Goal: Find specific page/section: Find specific page/section

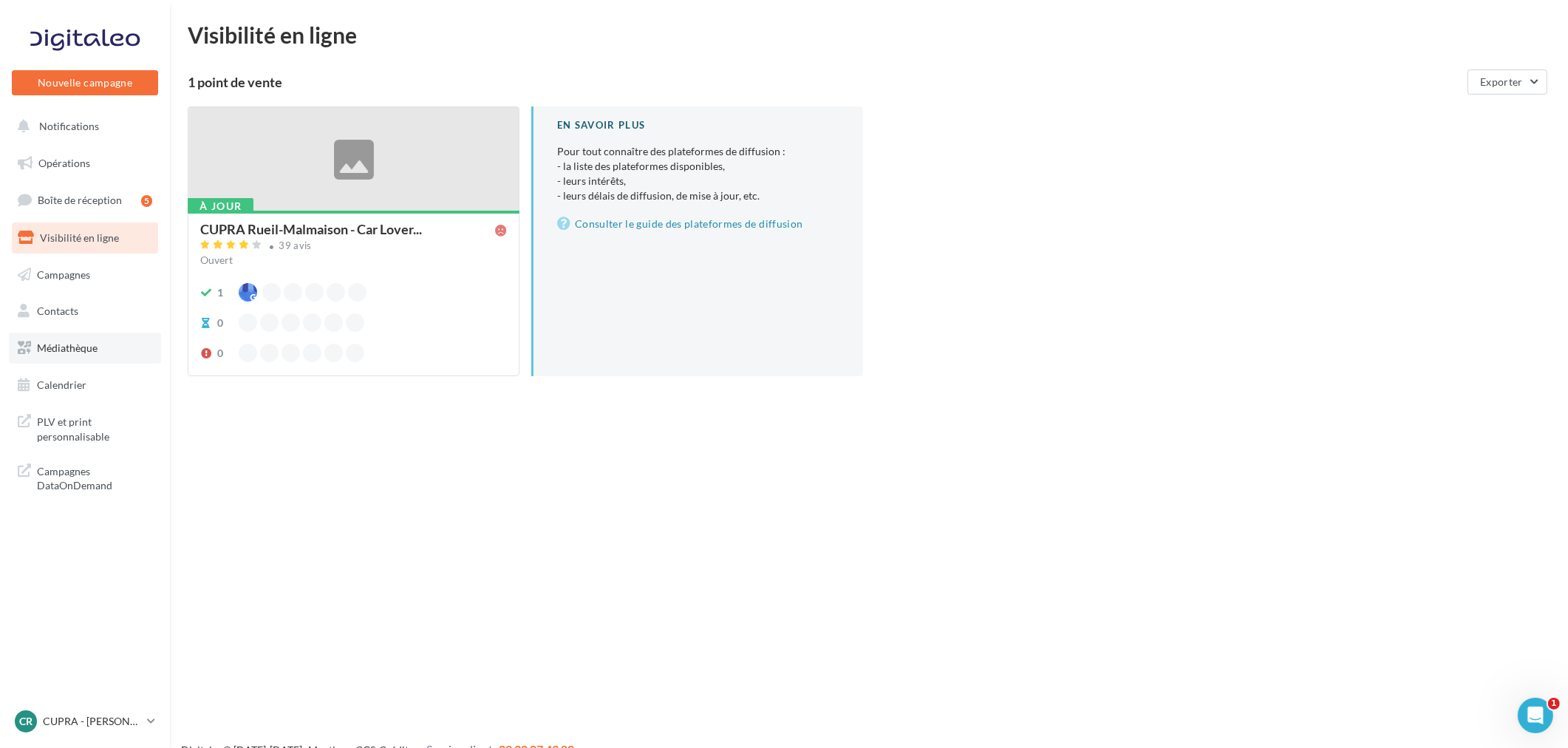
click at [87, 353] on span "Médiathèque" at bounding box center [67, 347] width 61 height 12
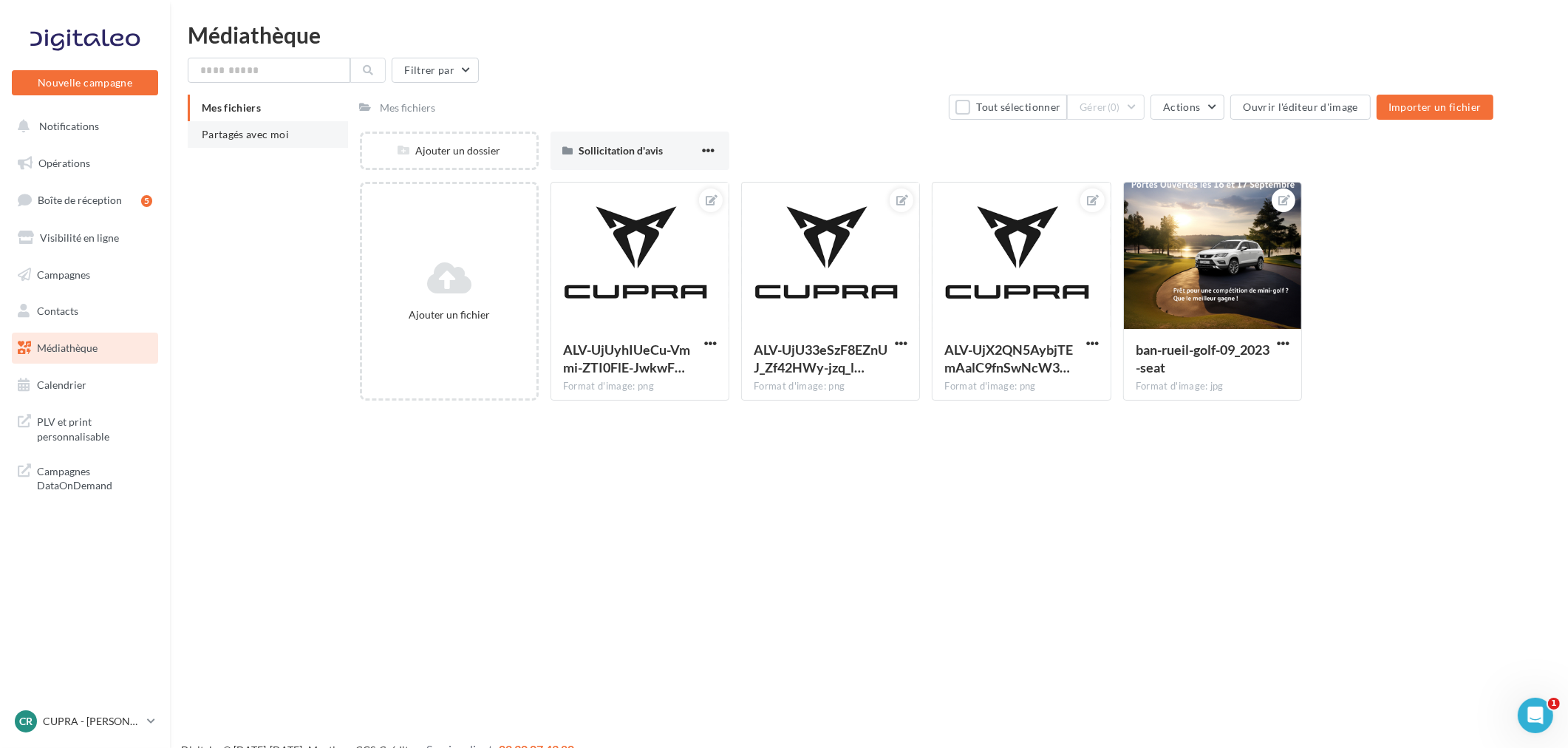
click at [272, 130] on span "Partagés avec moi" at bounding box center [245, 134] width 87 height 12
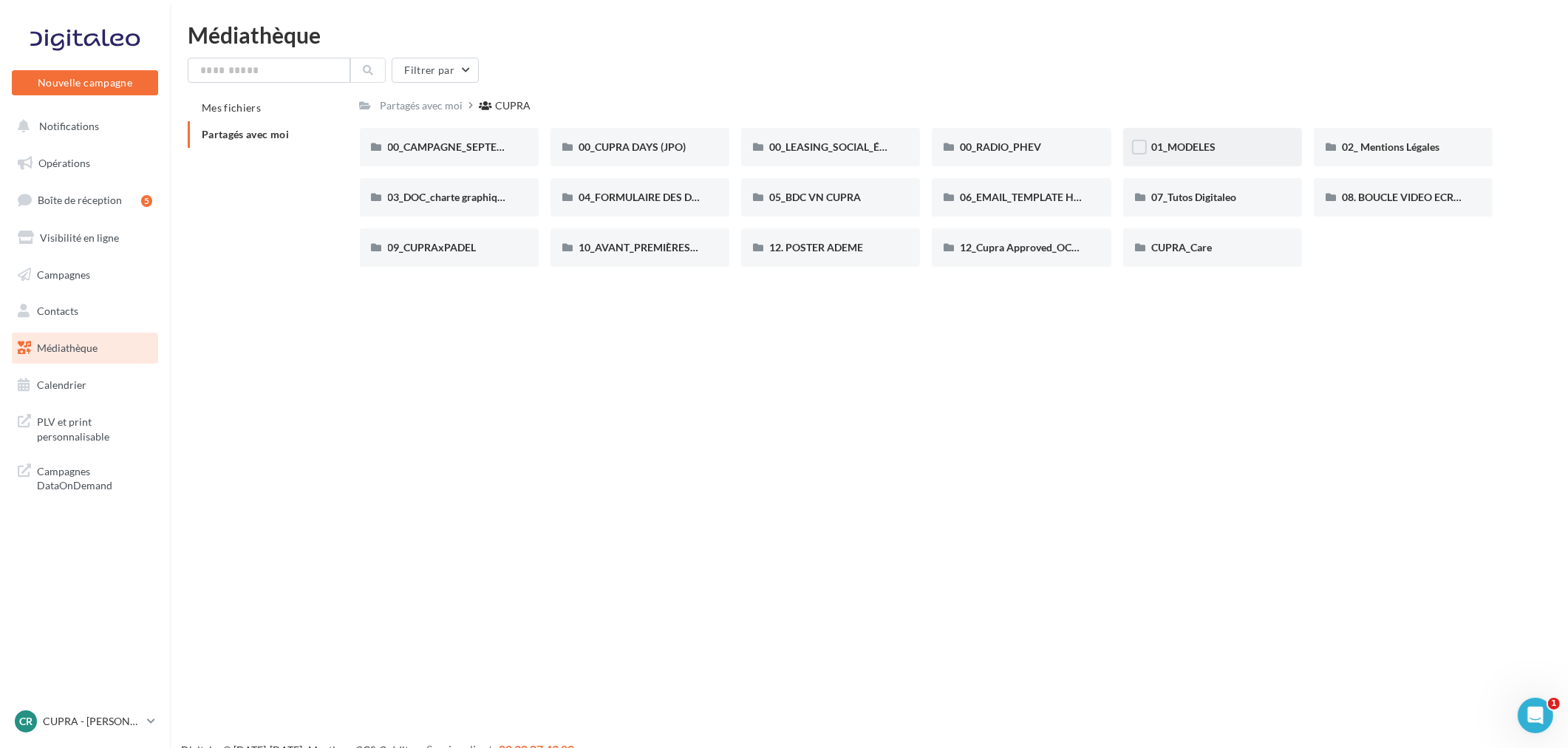
click at [1217, 155] on div "01_MODELES" at bounding box center [1212, 147] width 179 height 39
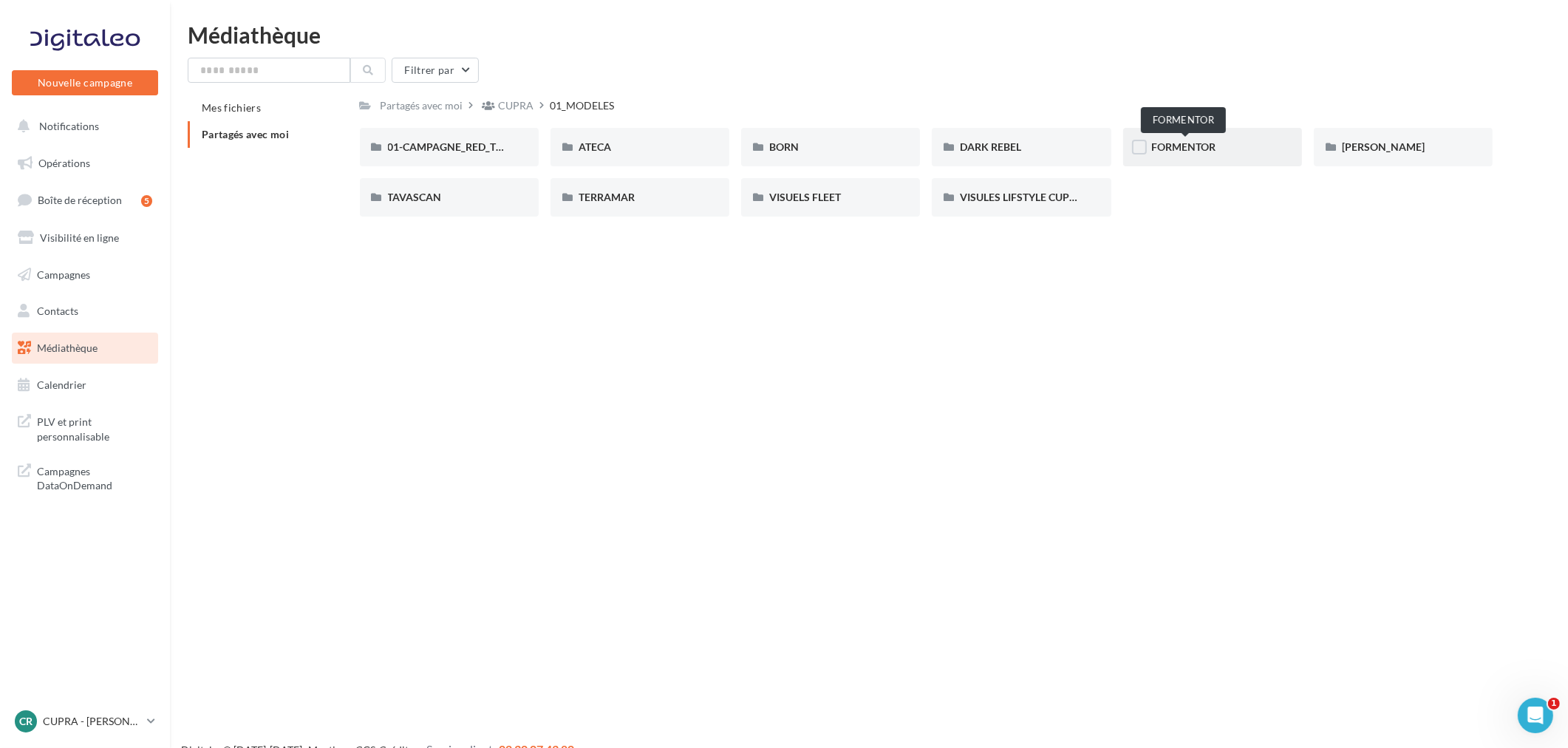
click at [1180, 141] on span "FORMENTOR" at bounding box center [1183, 146] width 64 height 12
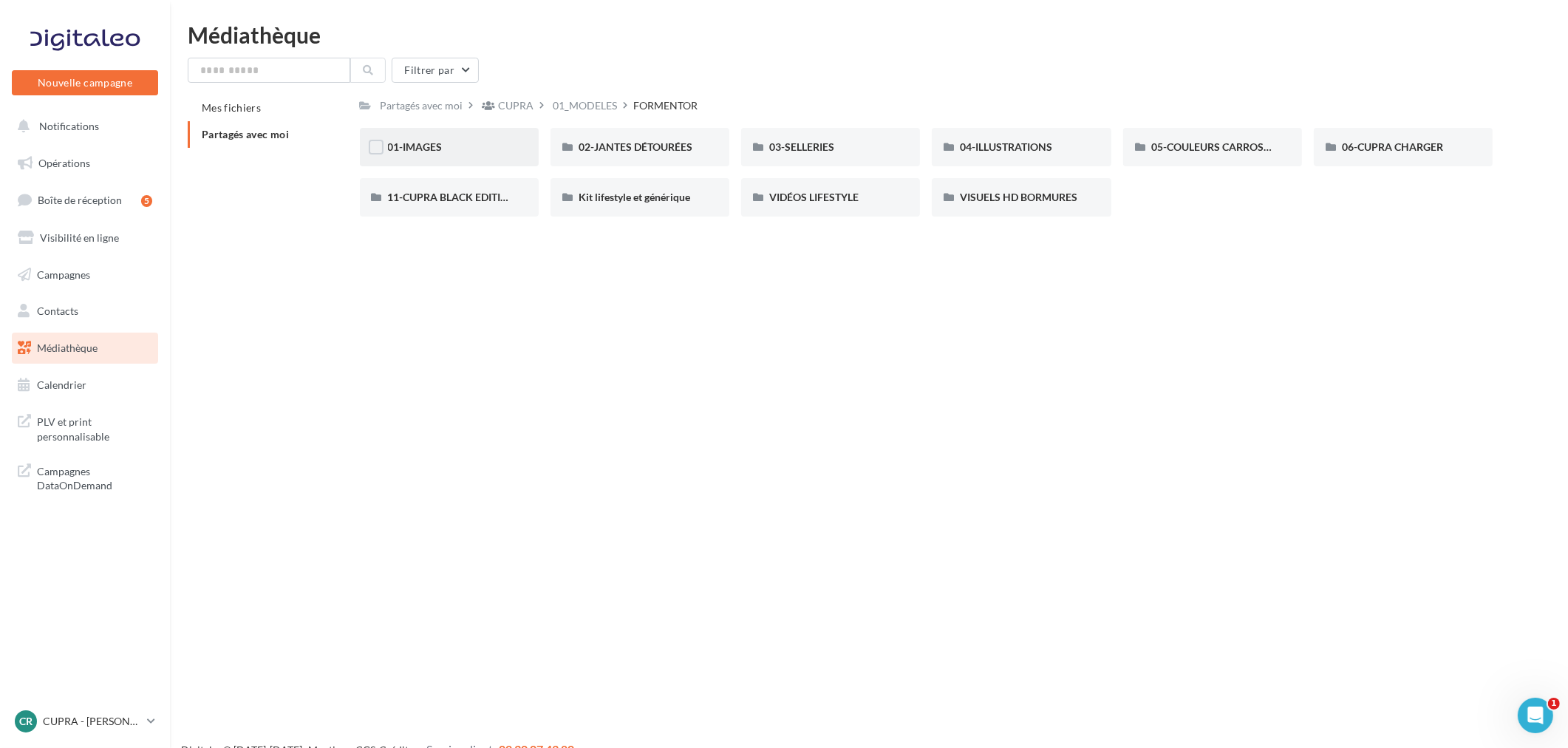
click at [473, 145] on div "01-IMAGES" at bounding box center [448, 147] width 122 height 15
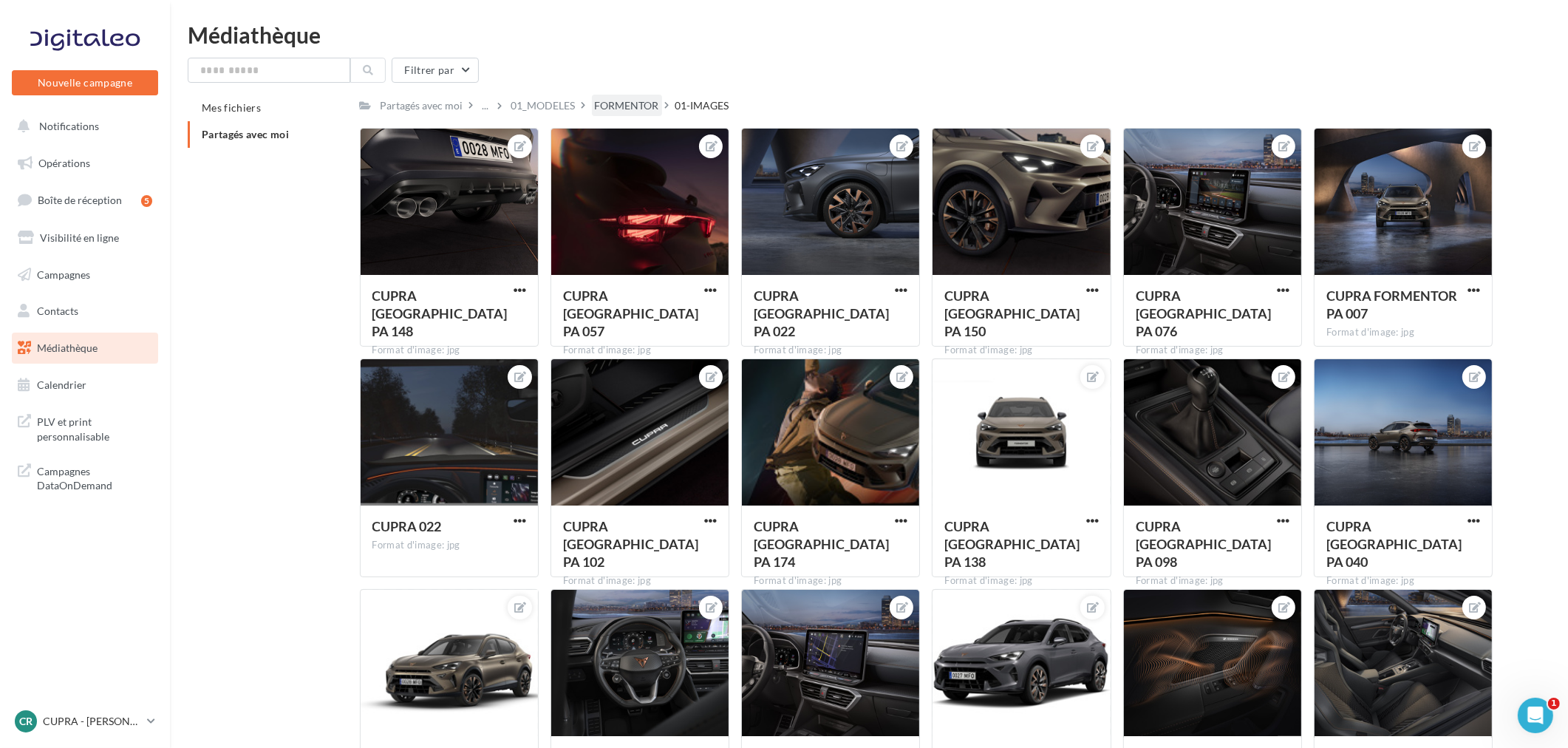
click at [646, 105] on div "FORMENTOR" at bounding box center [627, 106] width 64 height 15
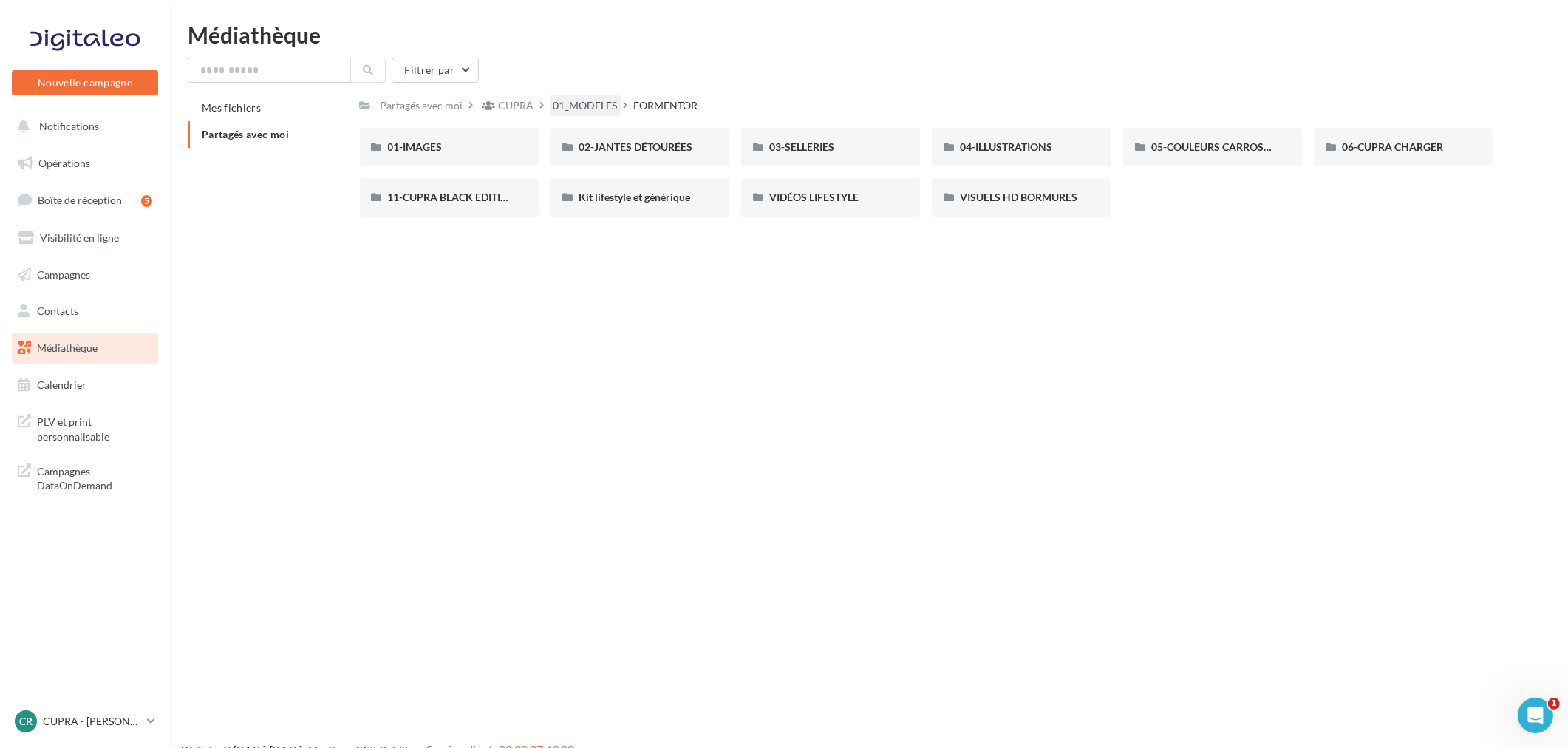
click at [579, 107] on div "01_MODELES" at bounding box center [586, 106] width 64 height 15
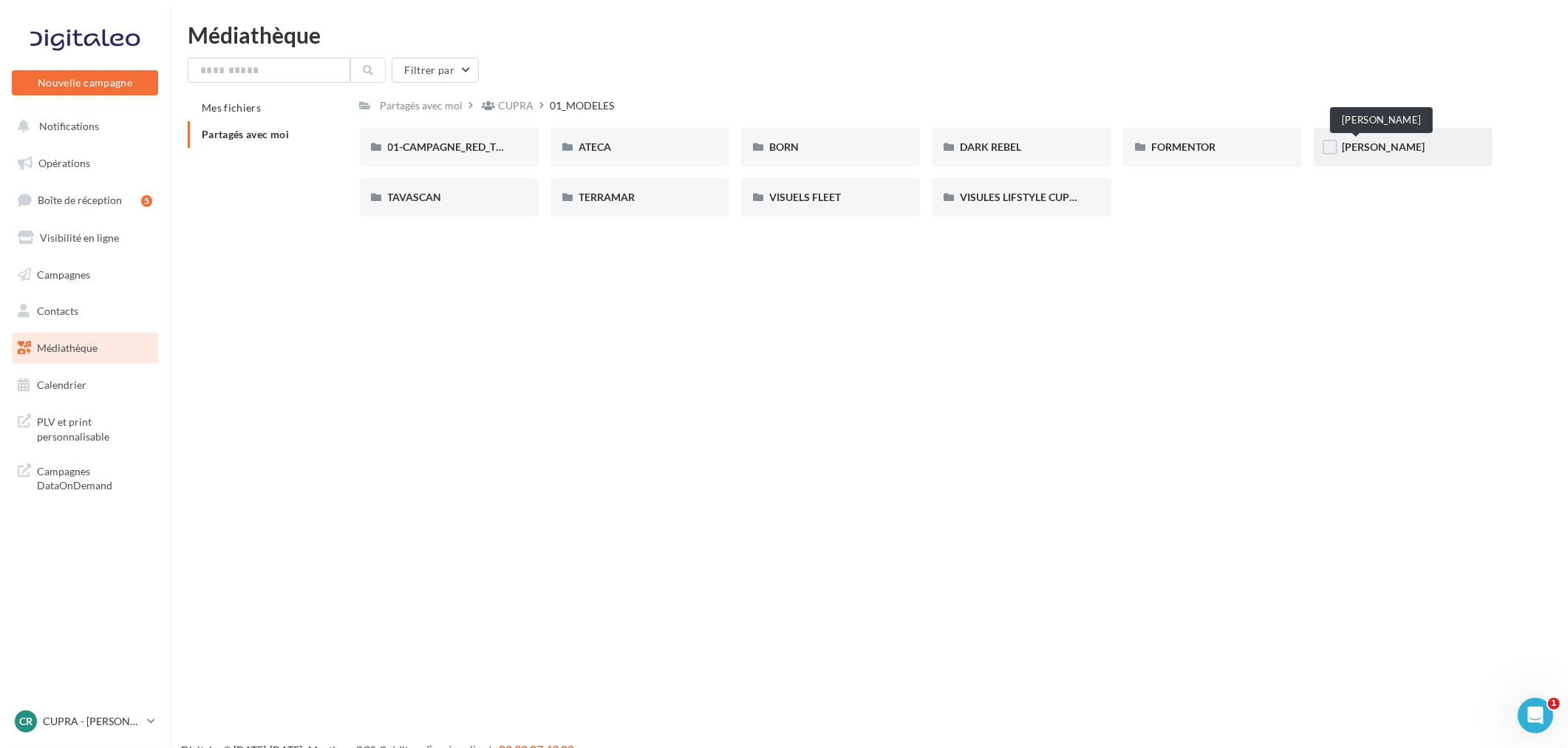
click at [1368, 140] on span "LEON" at bounding box center [1382, 146] width 82 height 12
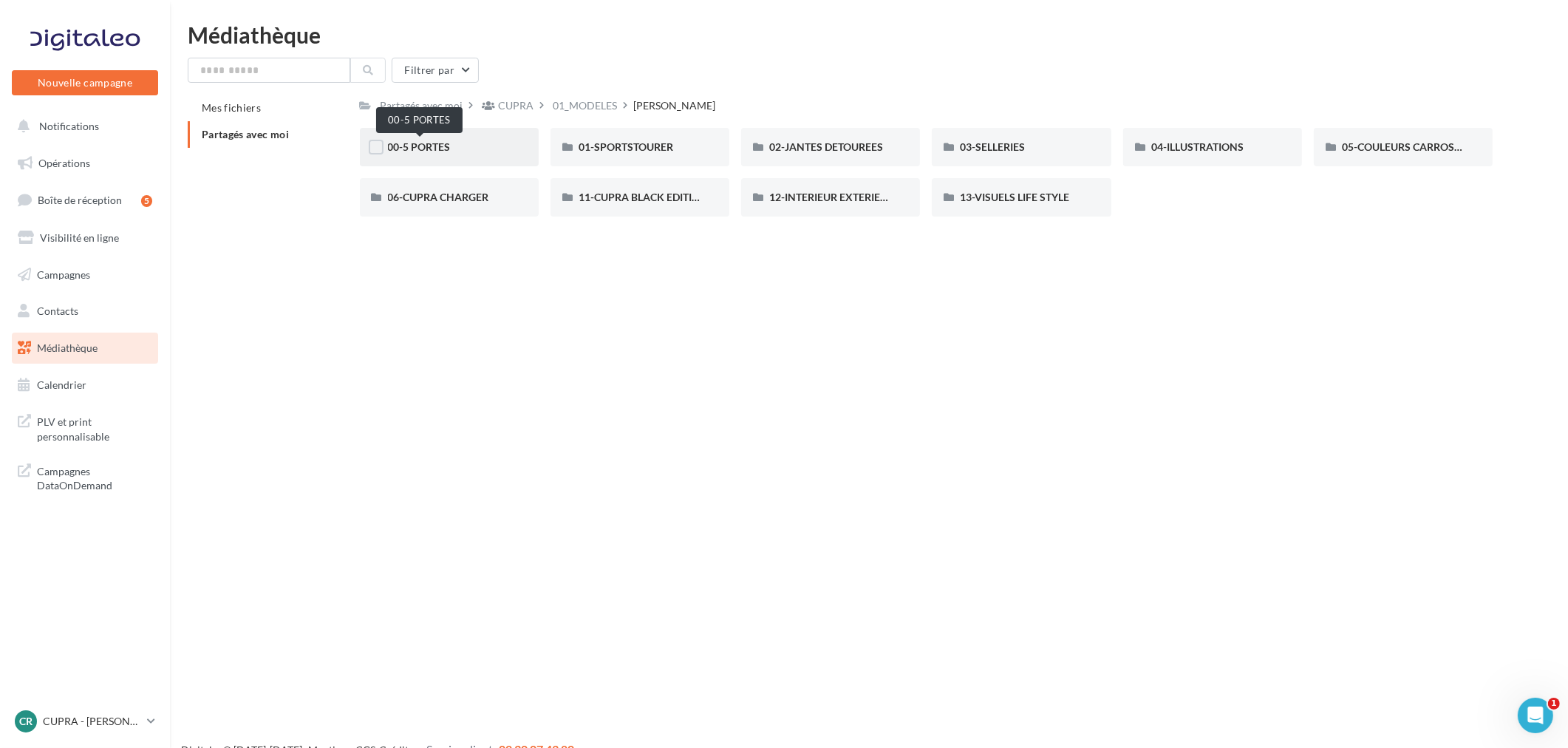
click at [437, 146] on span "00-5 PORTES" at bounding box center [419, 146] width 63 height 12
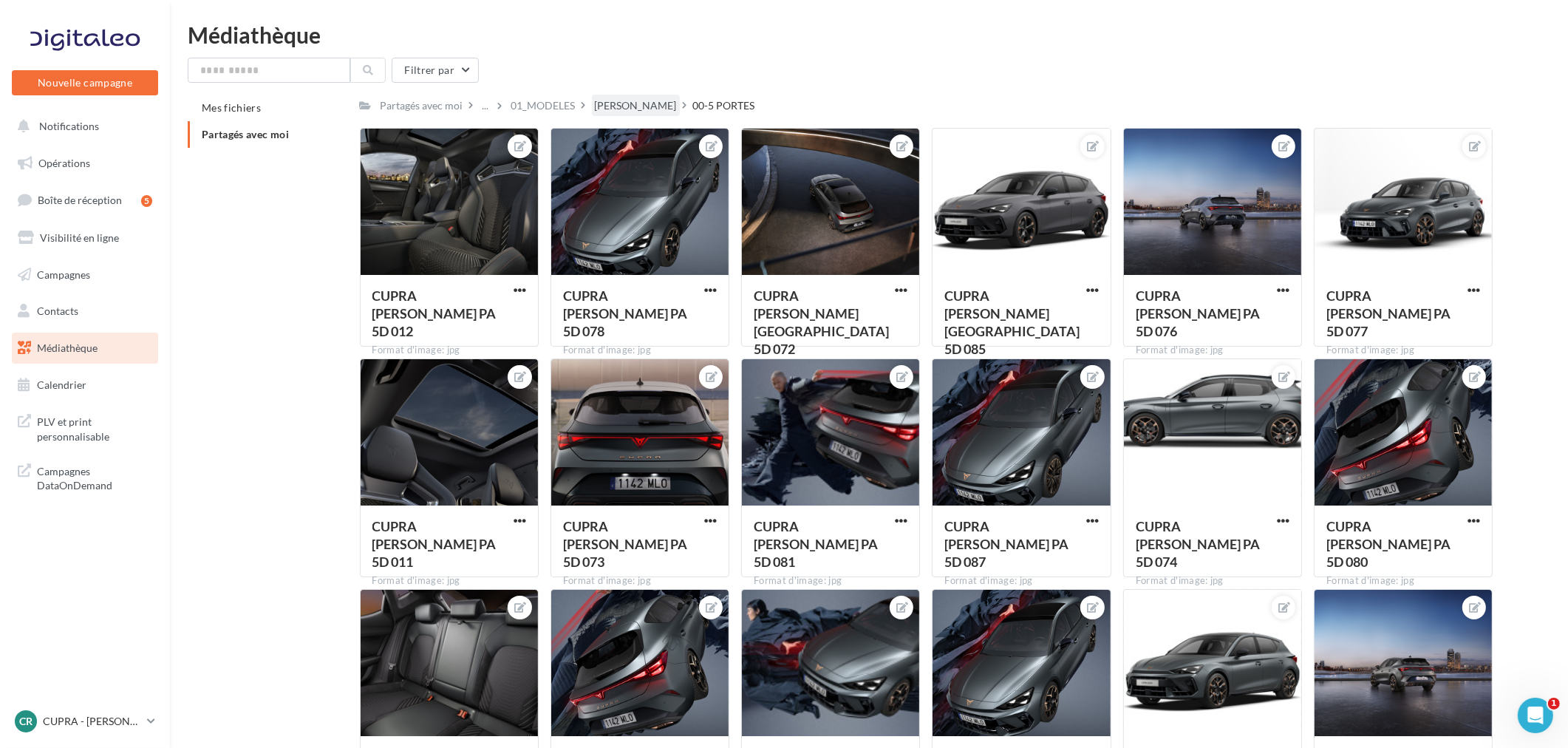
click at [607, 106] on div "LEON" at bounding box center [636, 106] width 82 height 15
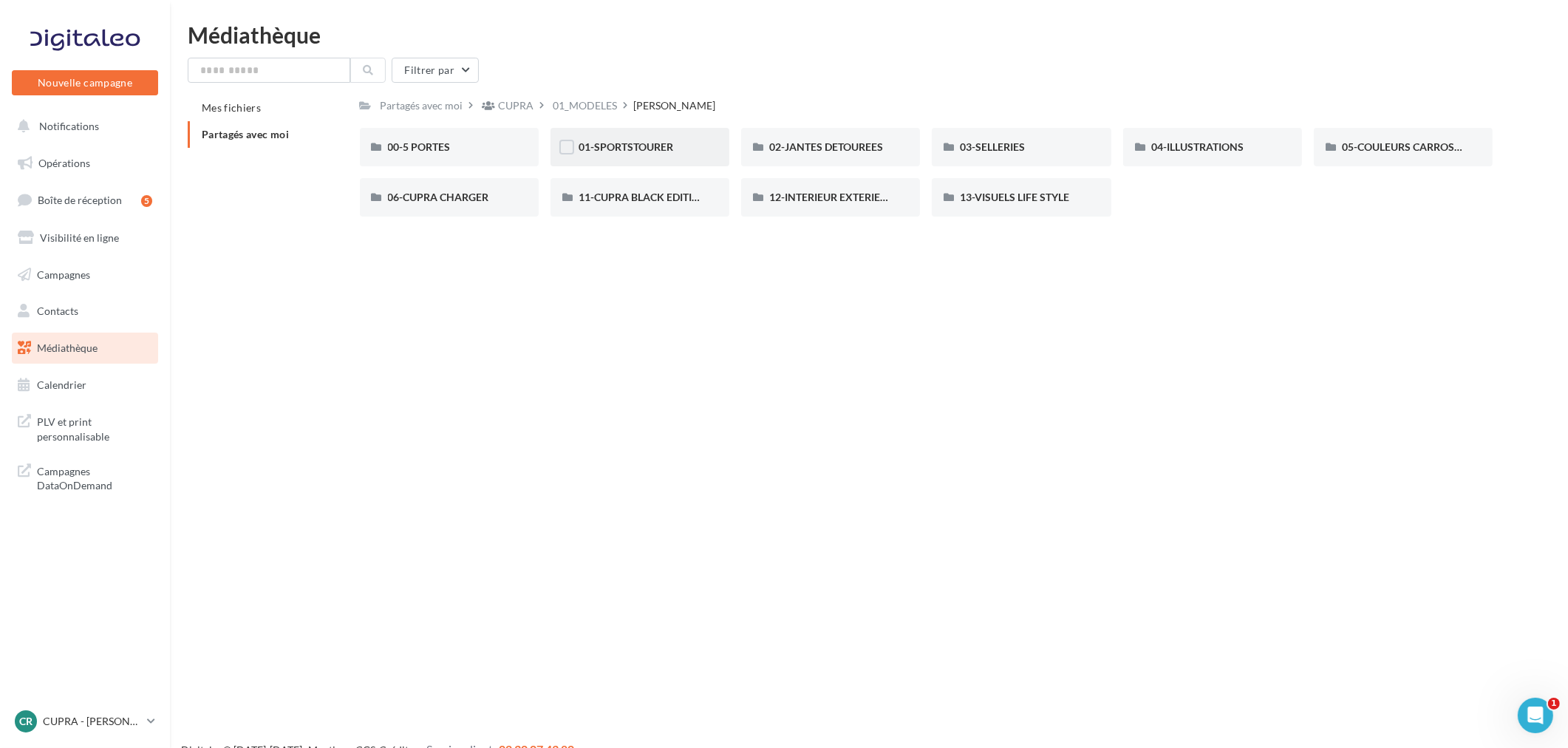
click at [628, 132] on div "01-SPORTSTOURER" at bounding box center [640, 147] width 179 height 39
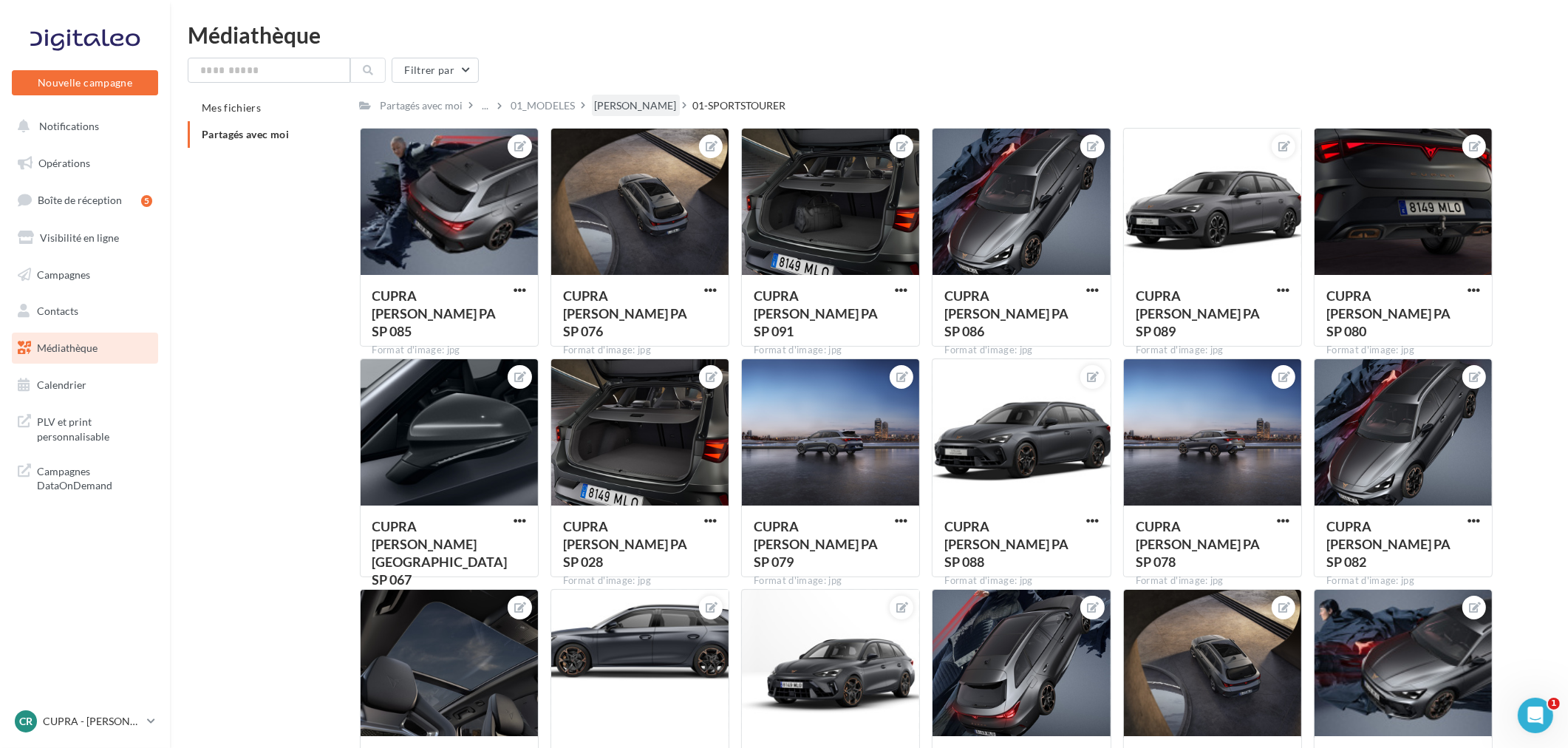
click at [622, 106] on div "LEON" at bounding box center [636, 106] width 82 height 15
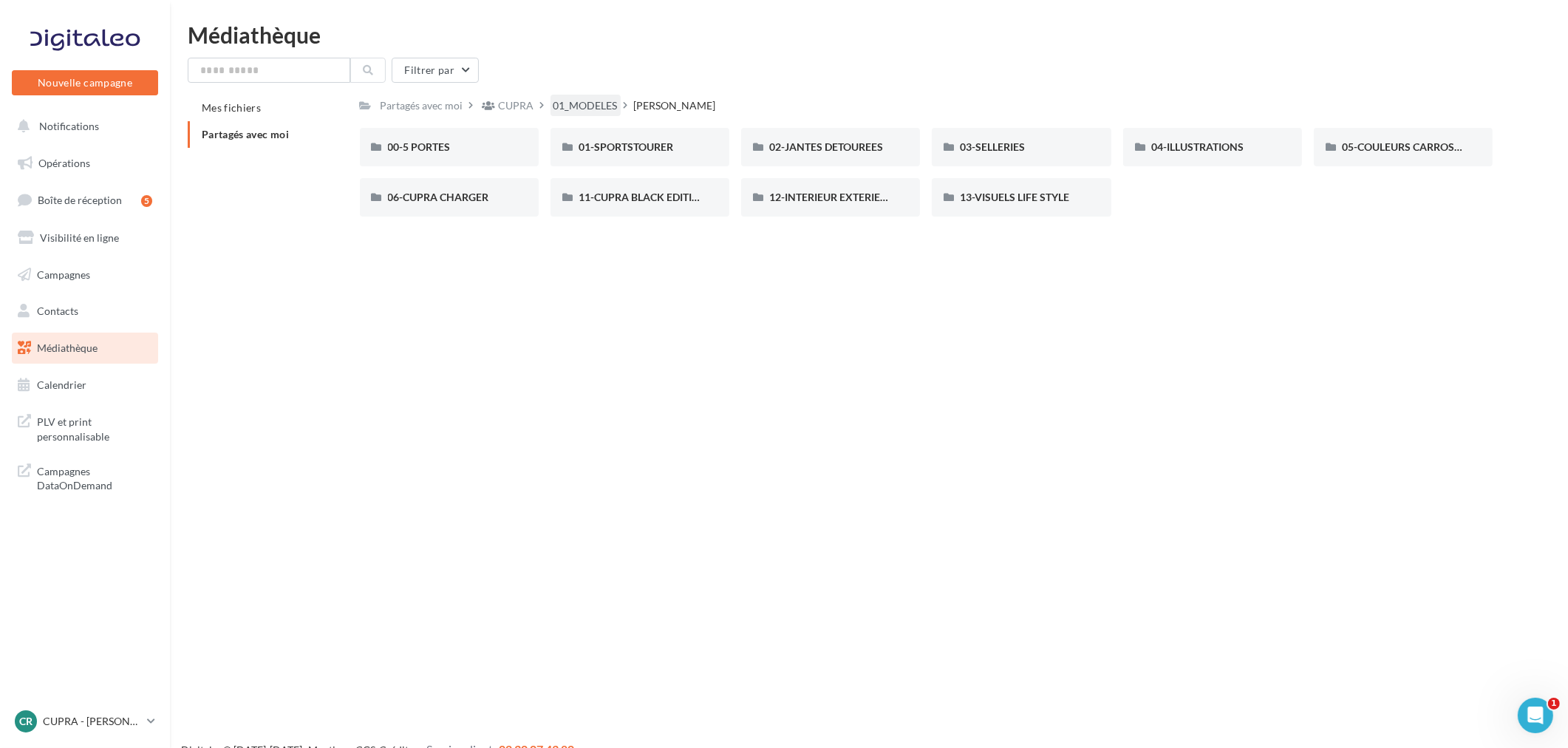
click at [596, 104] on div "01_MODELES" at bounding box center [586, 106] width 64 height 15
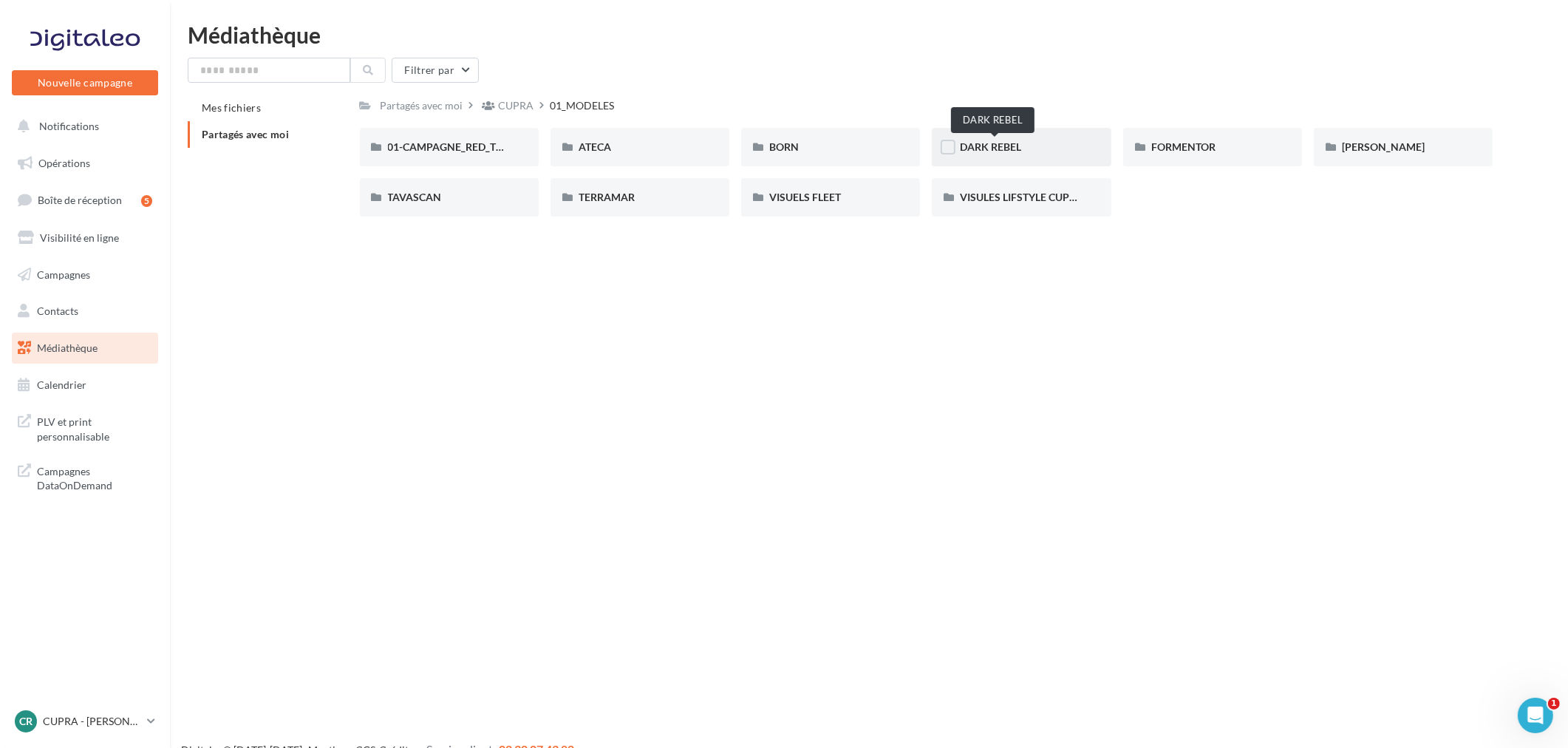
click at [1005, 149] on span "DARK REBEL" at bounding box center [990, 146] width 62 height 12
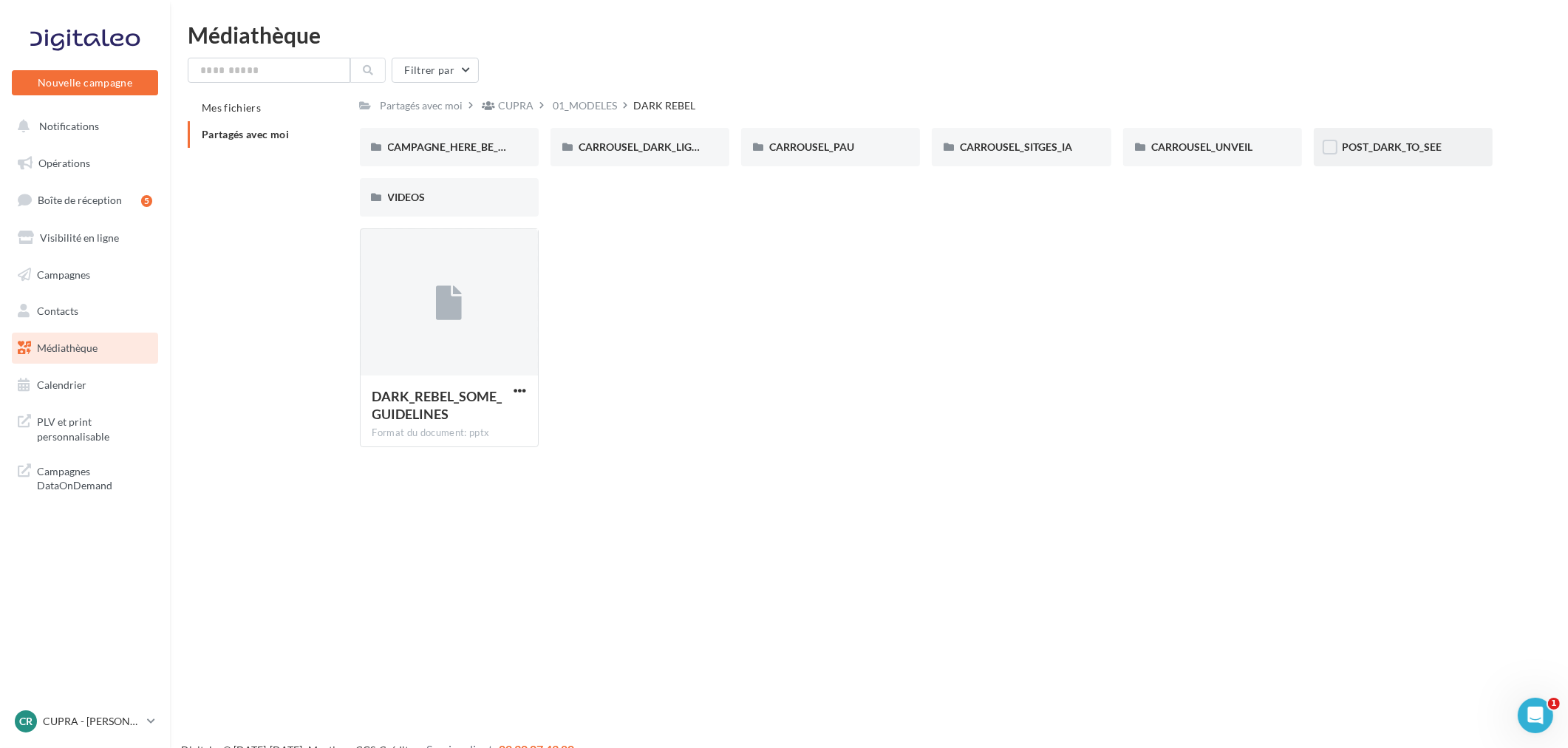
click at [1394, 154] on div "POST_DARK_TO_SEE" at bounding box center [1402, 147] width 179 height 39
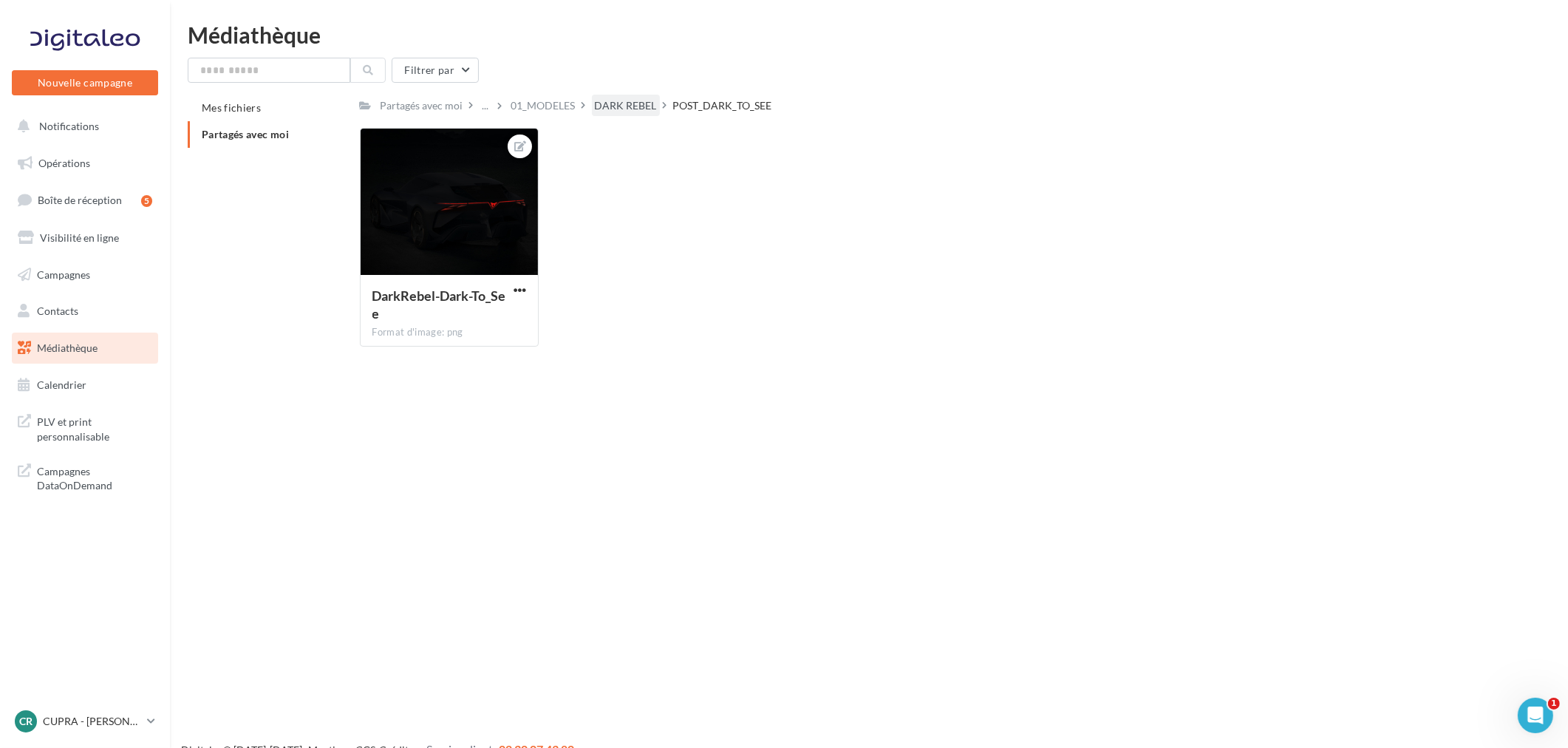
click at [619, 107] on div "DARK REBEL" at bounding box center [626, 106] width 63 height 15
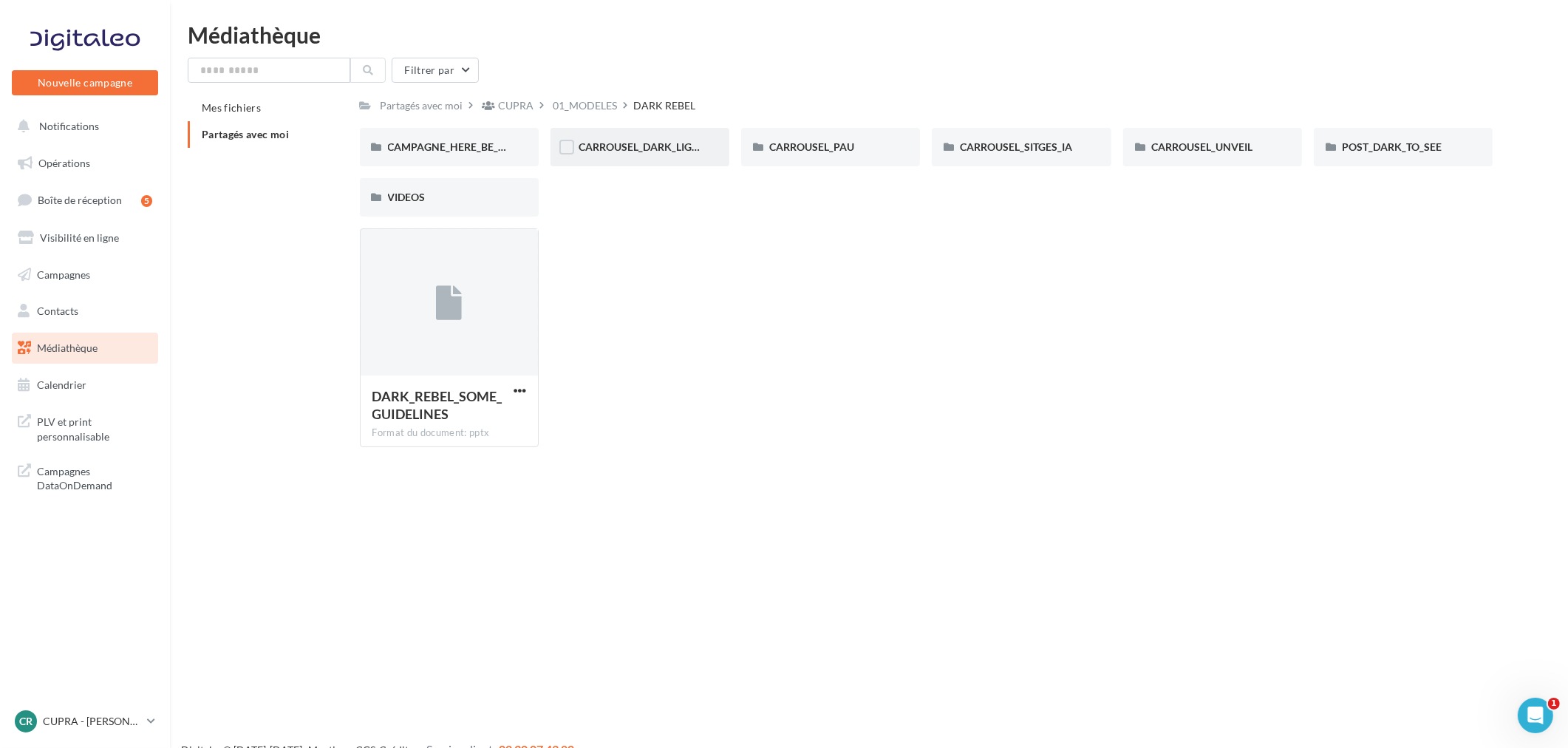
click at [637, 156] on div "CARROUSEL_DARK_LIGHT" at bounding box center [640, 147] width 179 height 39
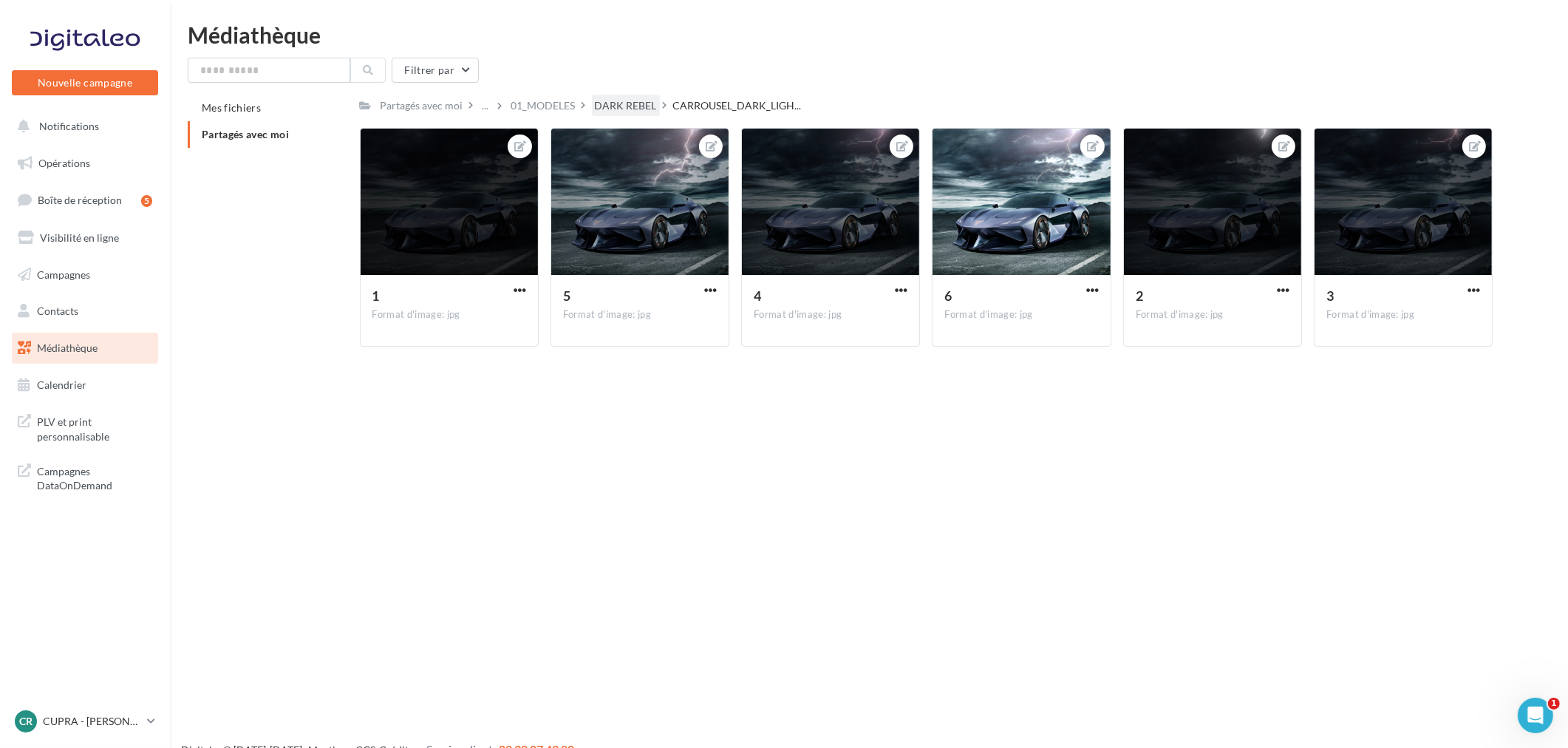
click at [616, 107] on div "DARK REBEL" at bounding box center [626, 106] width 63 height 15
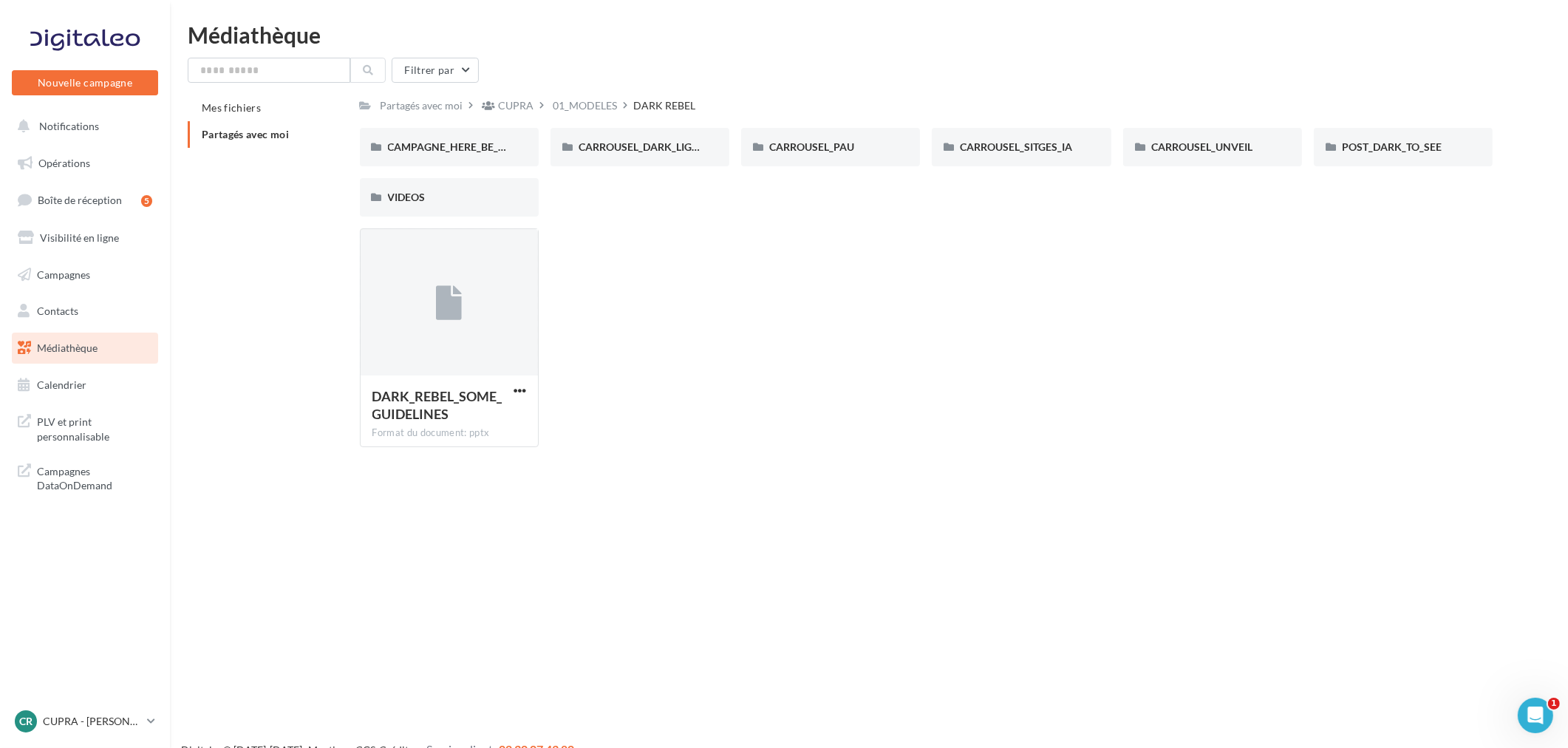
click at [567, 106] on div "01_MODELES" at bounding box center [586, 106] width 64 height 15
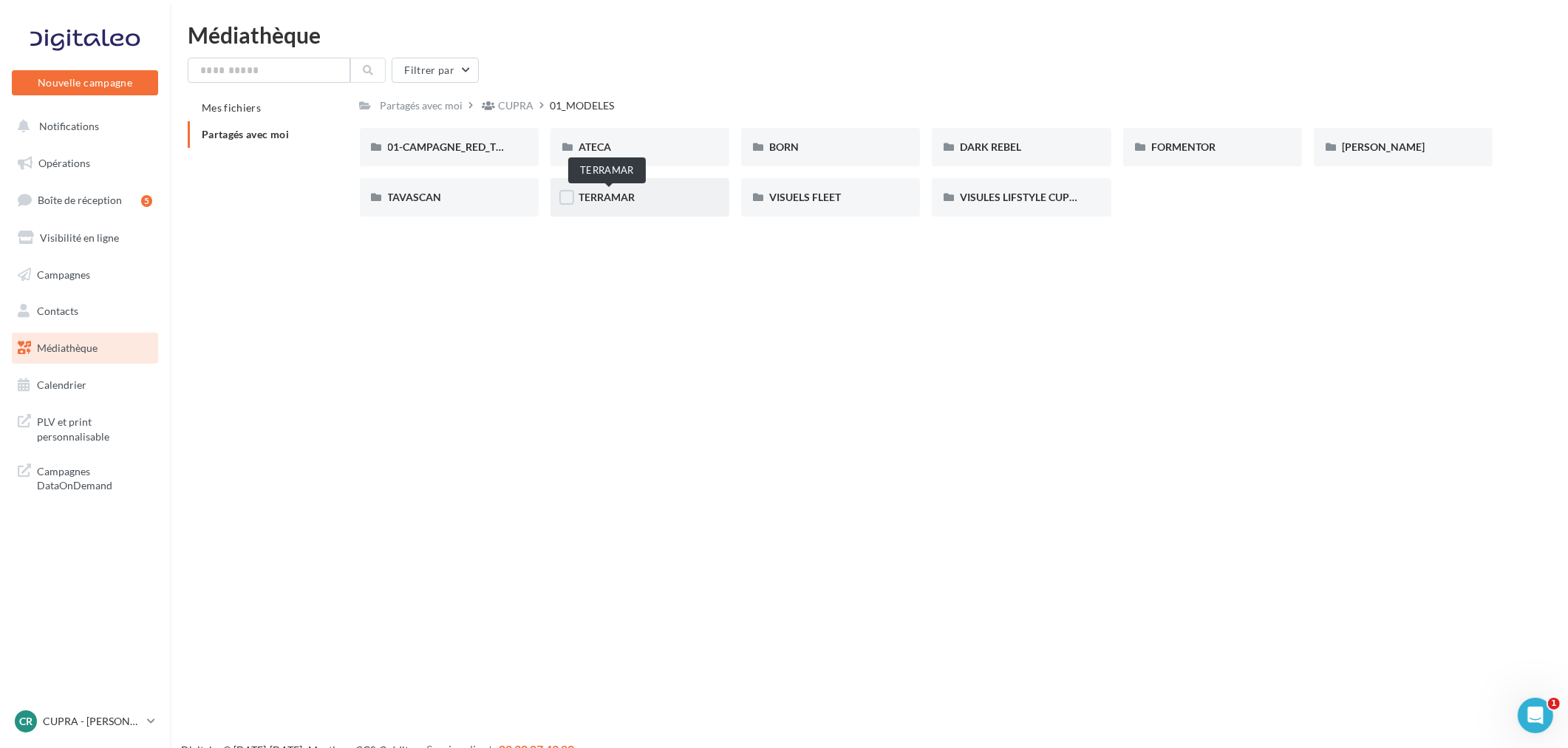
click at [612, 200] on span "TERRAMAR" at bounding box center [606, 196] width 56 height 12
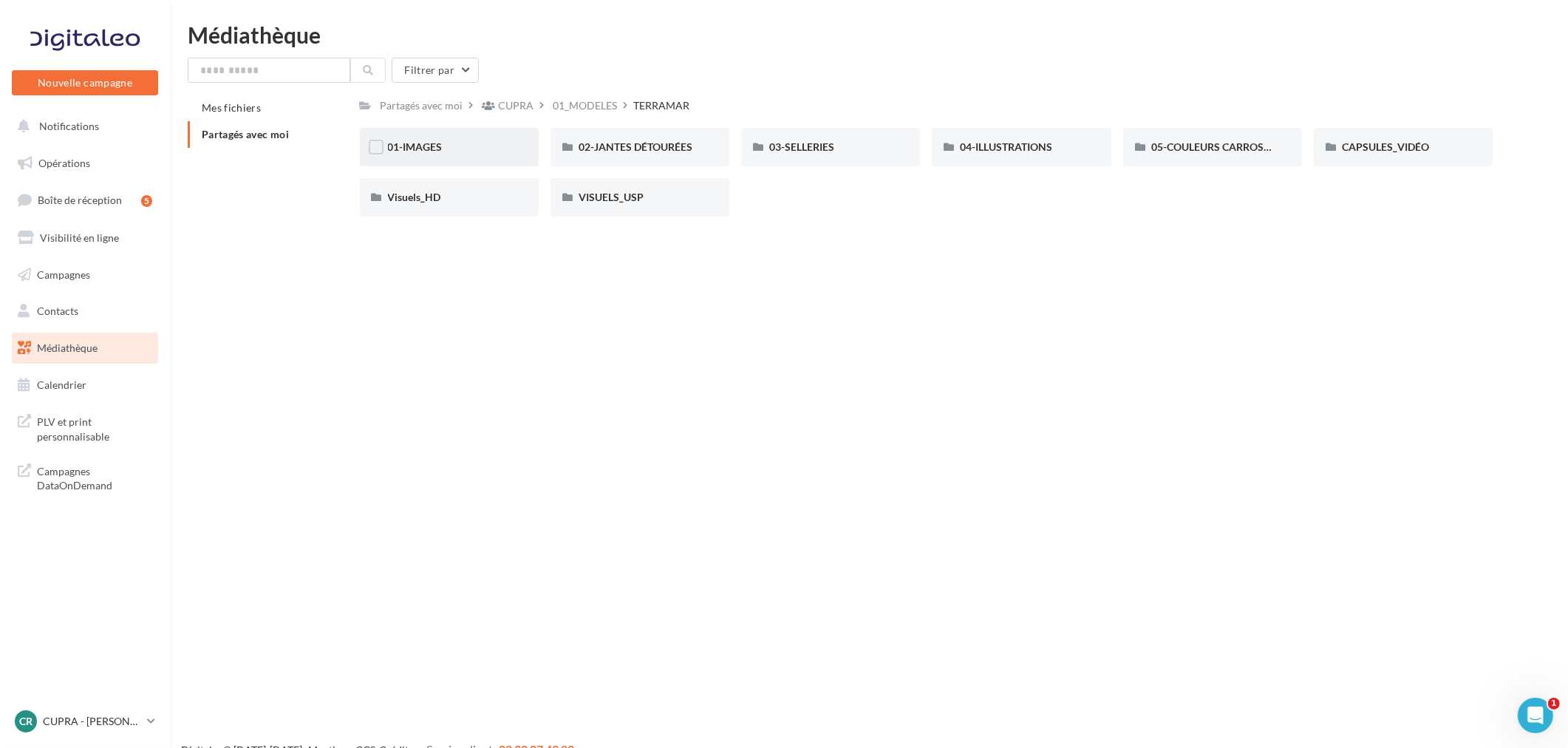
click at [443, 145] on div "01-IMAGES" at bounding box center [448, 147] width 122 height 15
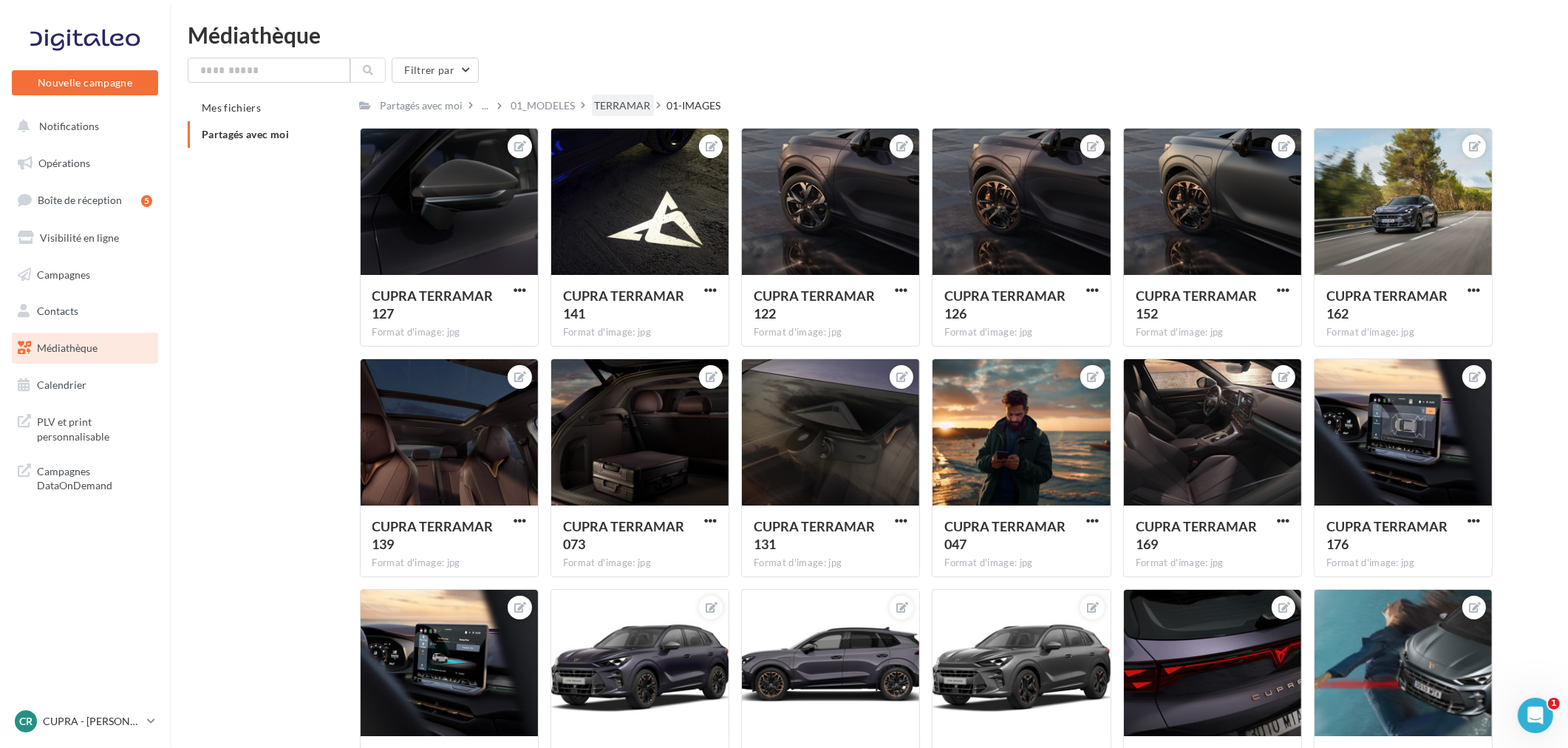
click at [628, 109] on div "TERRAMAR" at bounding box center [622, 106] width 56 height 15
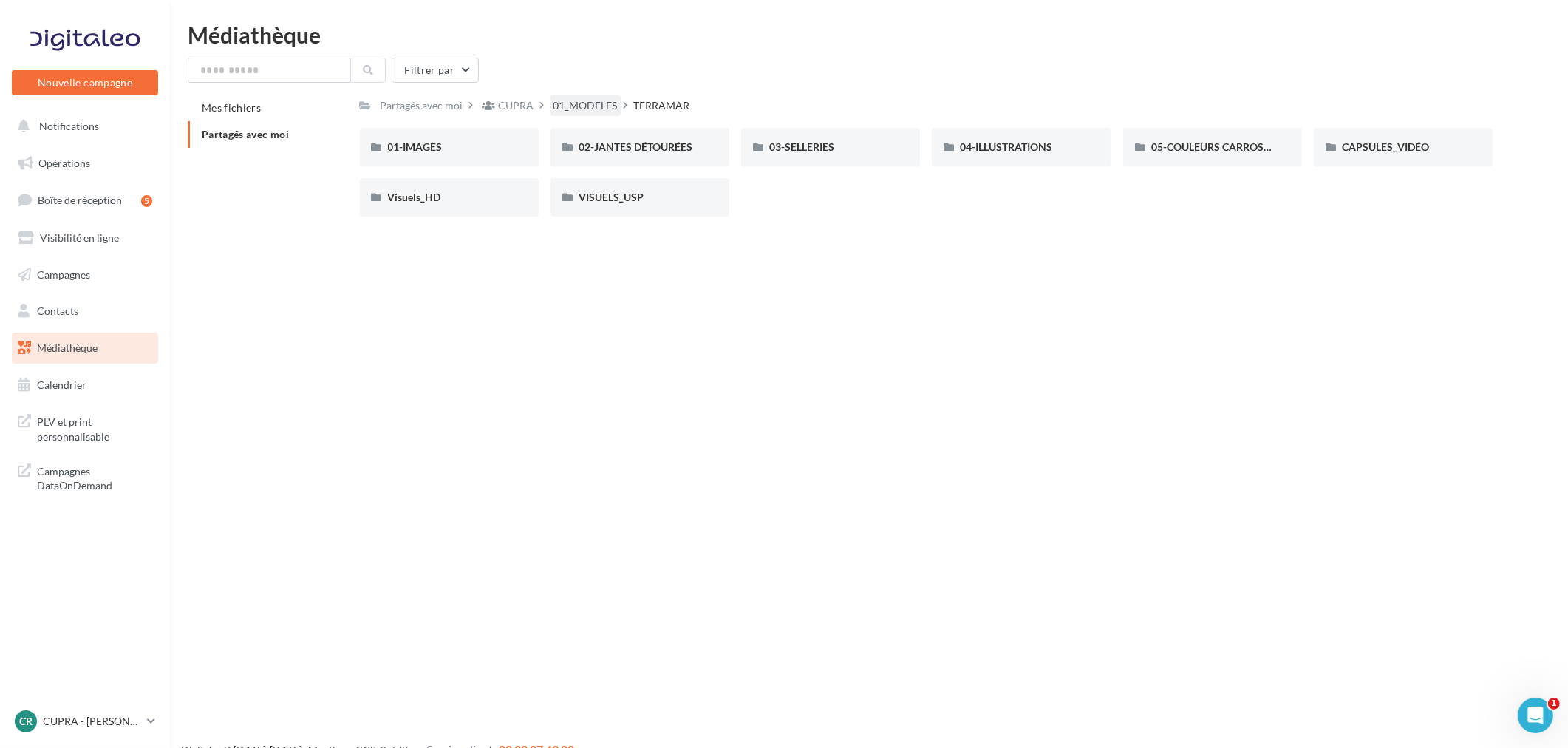
click at [606, 103] on div "01_MODELES" at bounding box center [586, 106] width 64 height 15
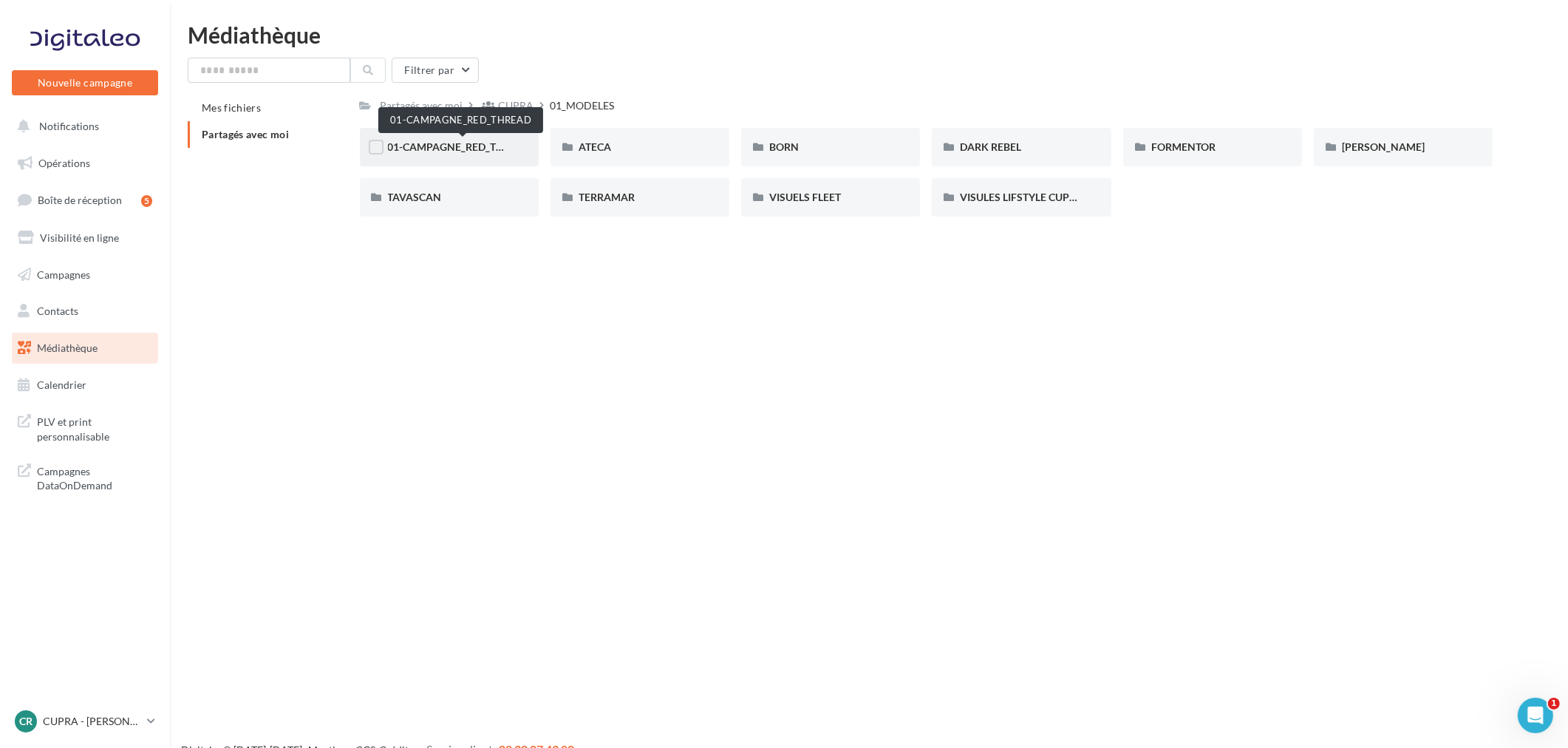
click at [476, 146] on span "01-CAMPAGNE_RED_THREAD" at bounding box center [460, 146] width 144 height 12
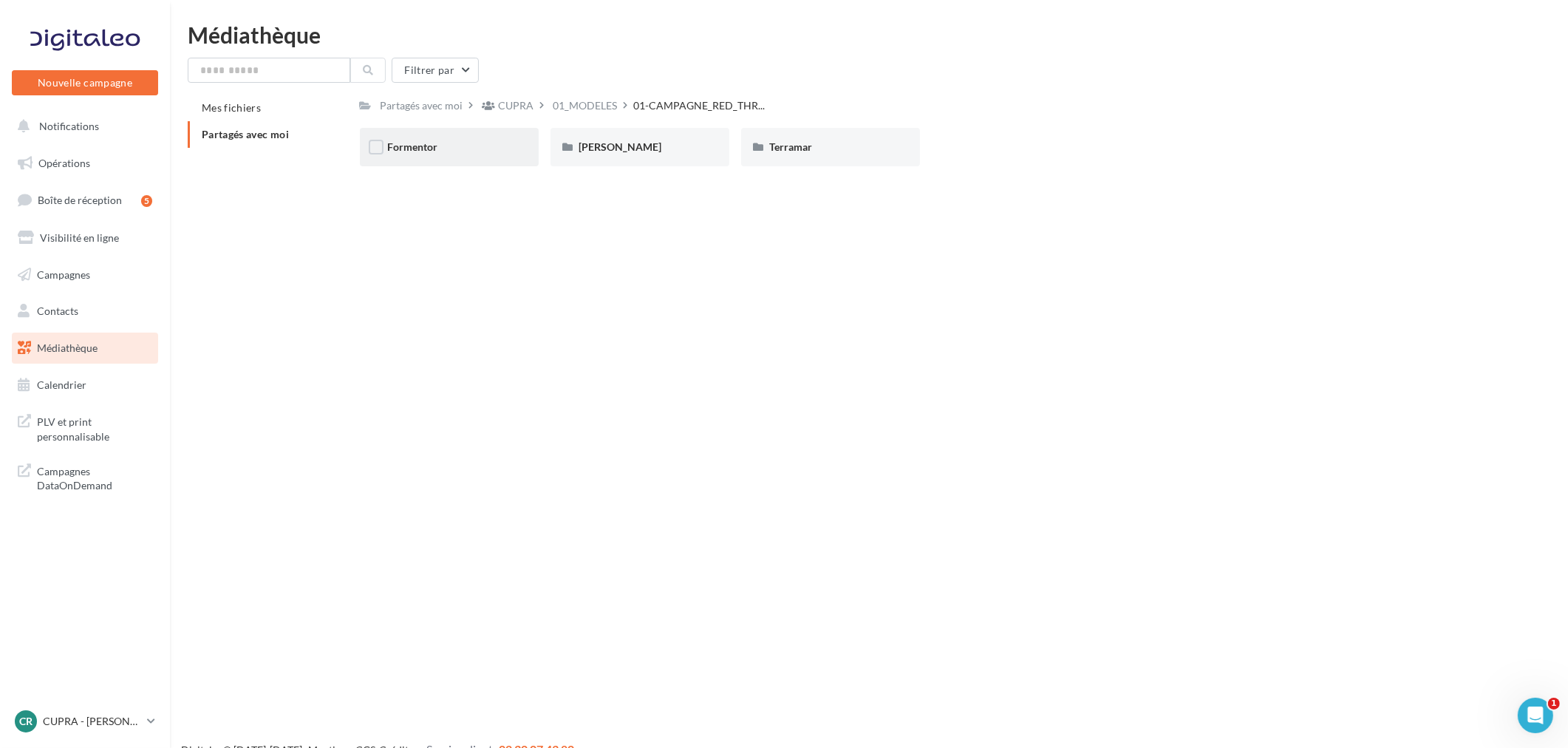
click at [444, 144] on div "Formentor" at bounding box center [448, 147] width 122 height 15
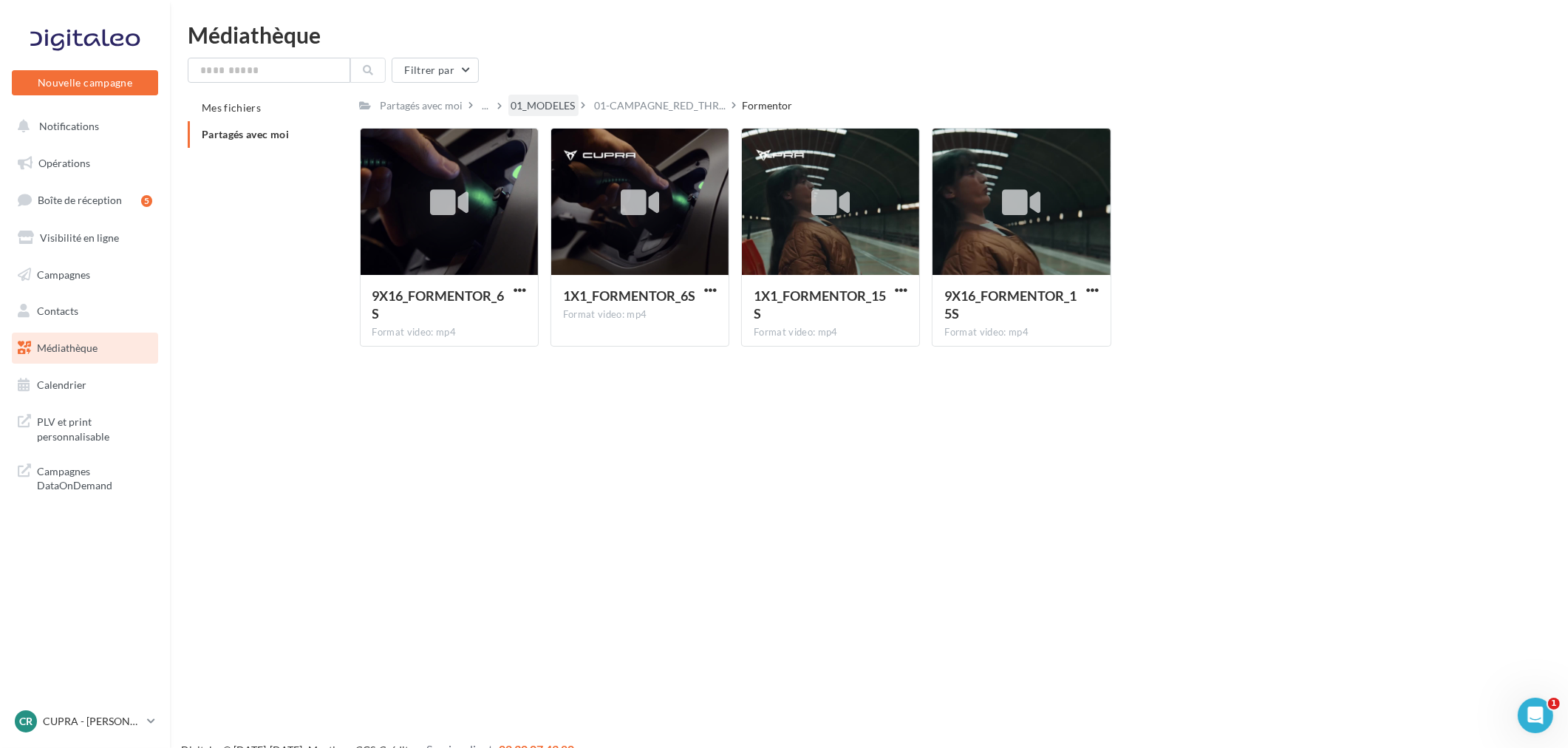
click at [532, 104] on div "01_MODELES" at bounding box center [544, 106] width 64 height 15
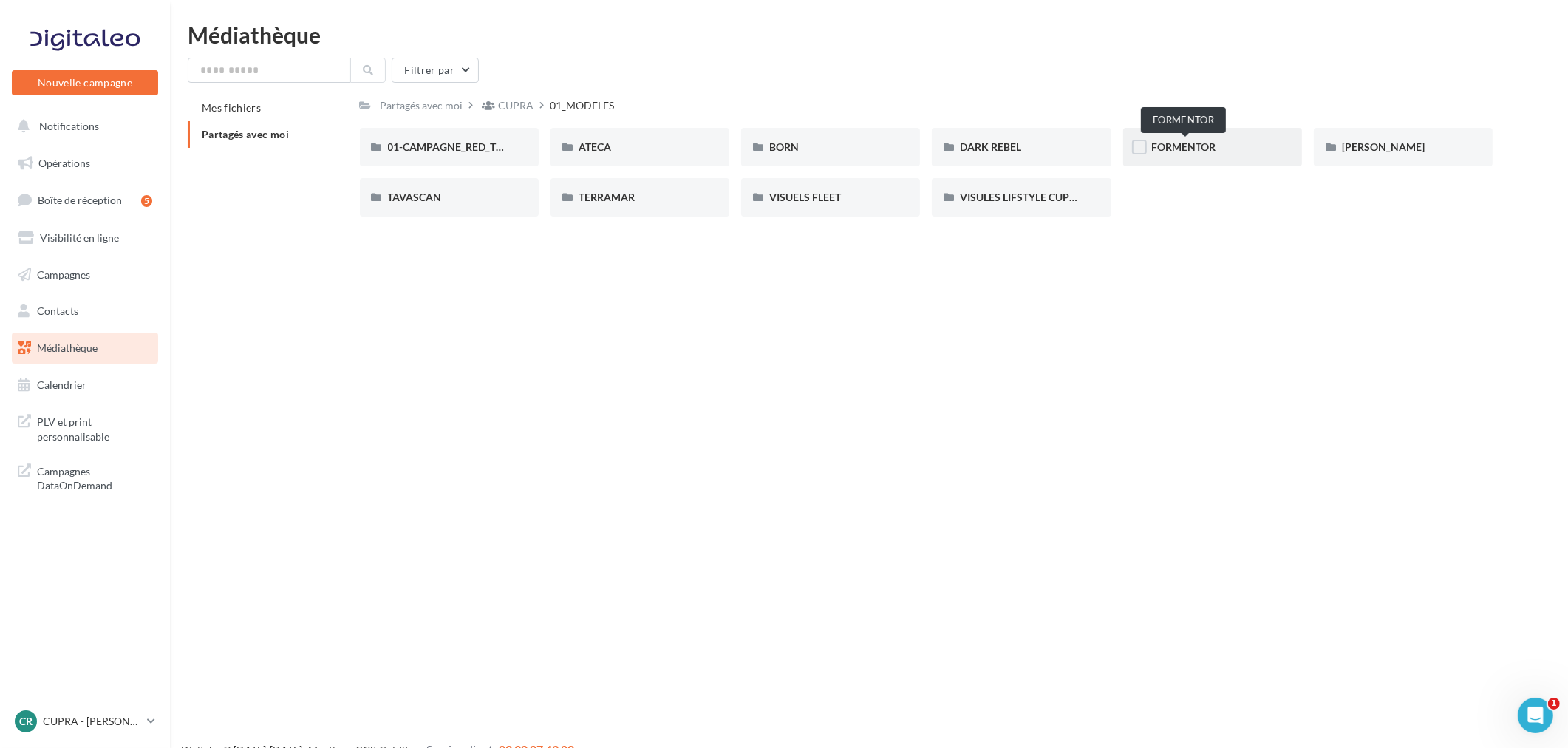
click at [1178, 149] on span "FORMENTOR" at bounding box center [1183, 146] width 64 height 12
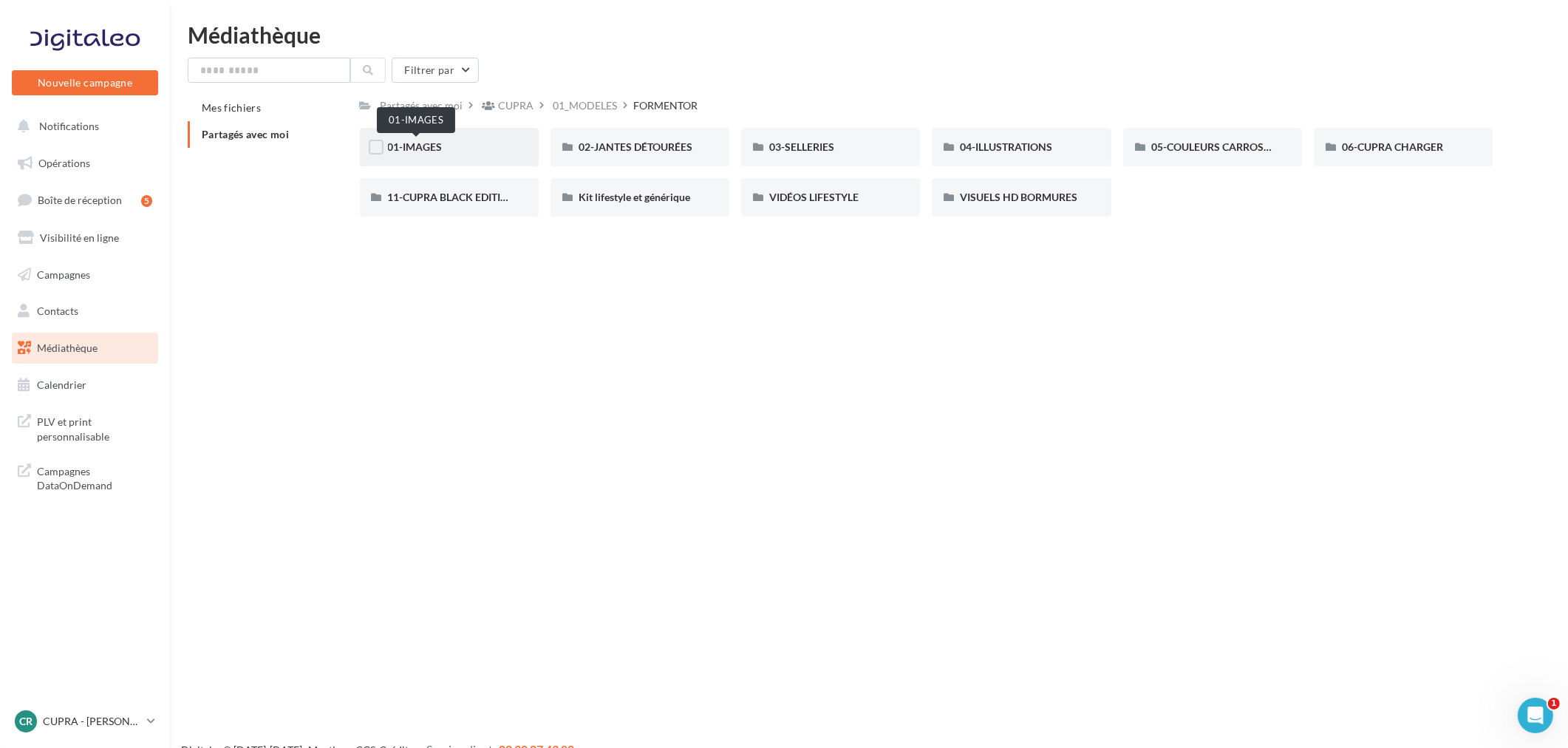
click at [419, 150] on span "01-IMAGES" at bounding box center [415, 146] width 55 height 12
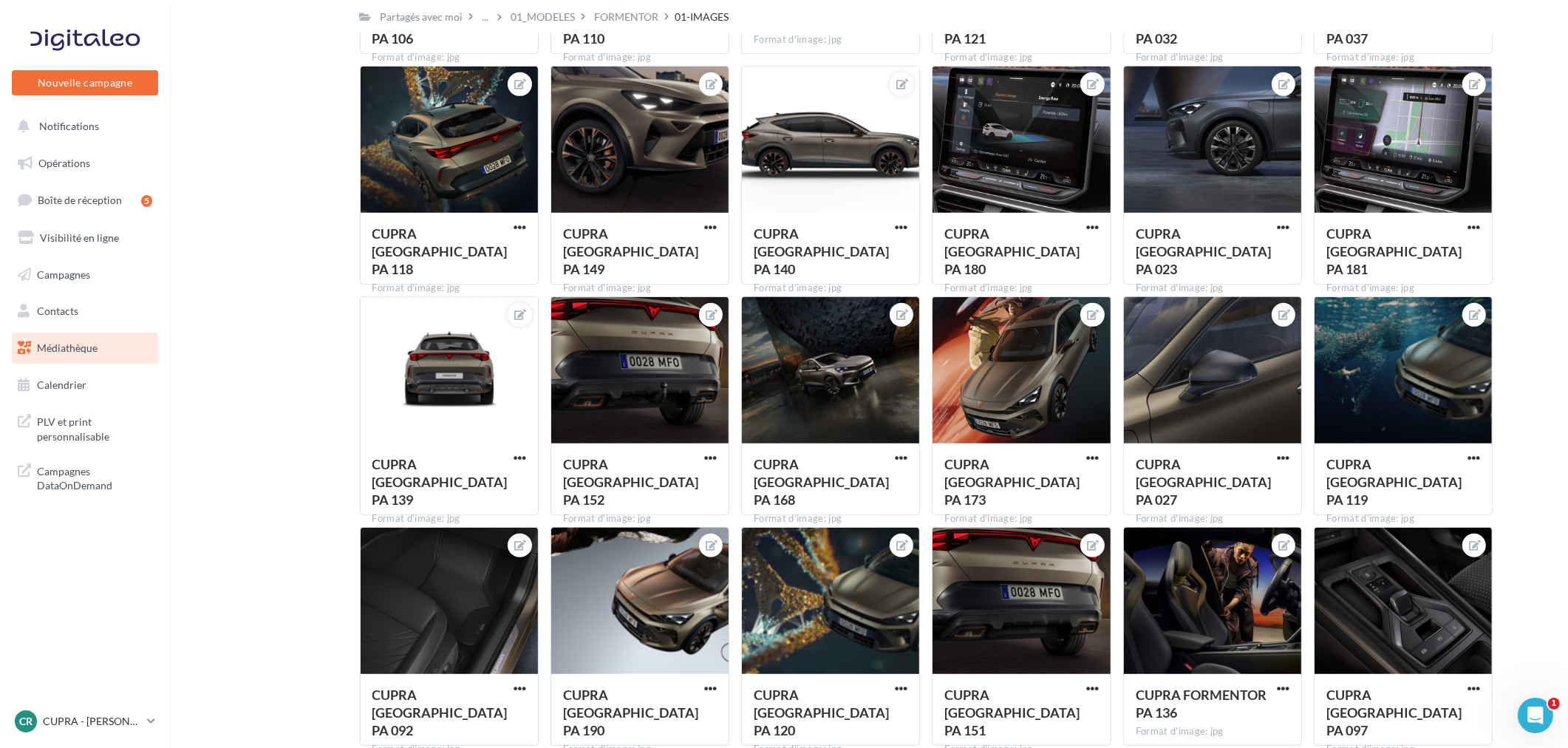
scroll to position [985, 0]
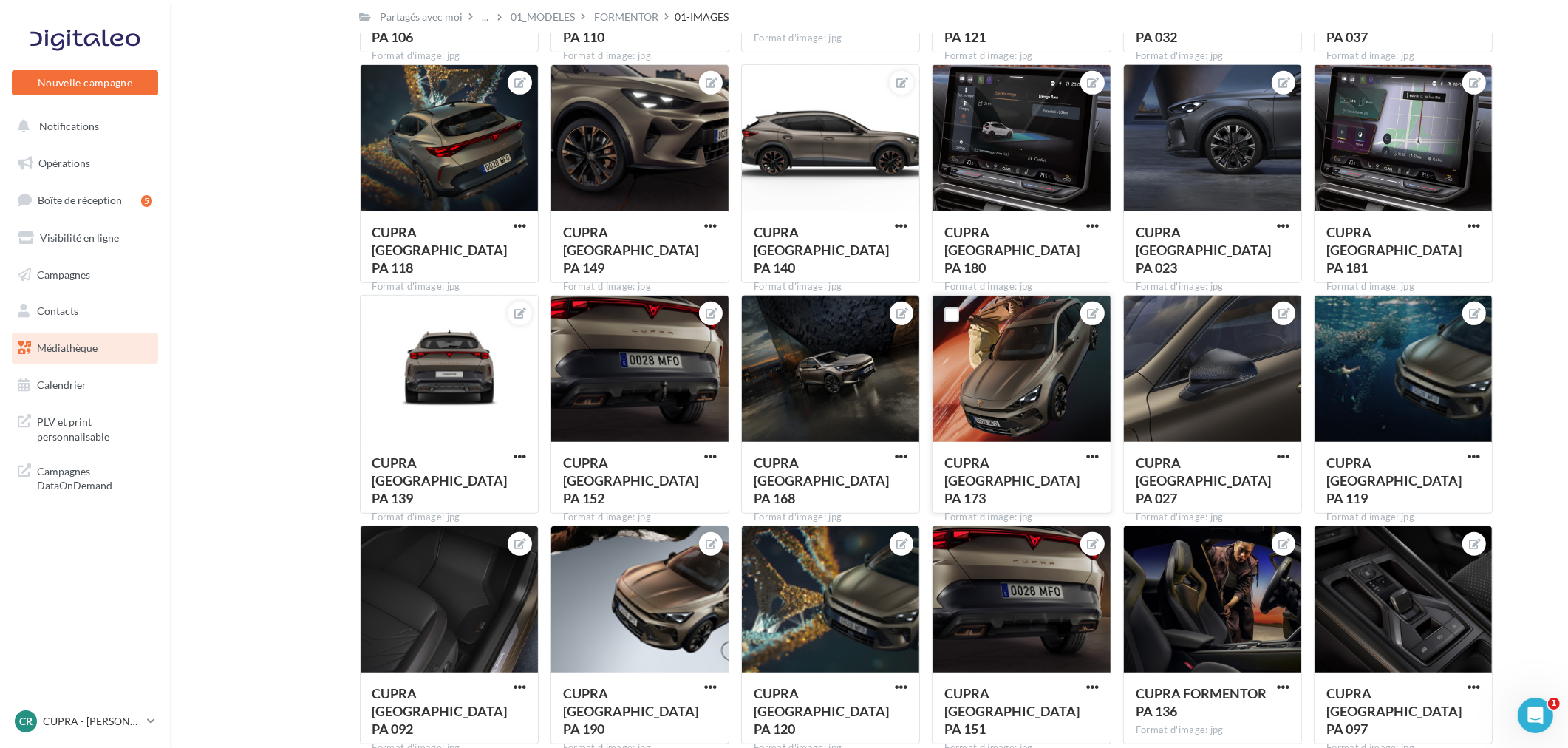
click at [1022, 357] on div at bounding box center [1020, 370] width 177 height 148
click at [1088, 318] on icon at bounding box center [1092, 313] width 11 height 10
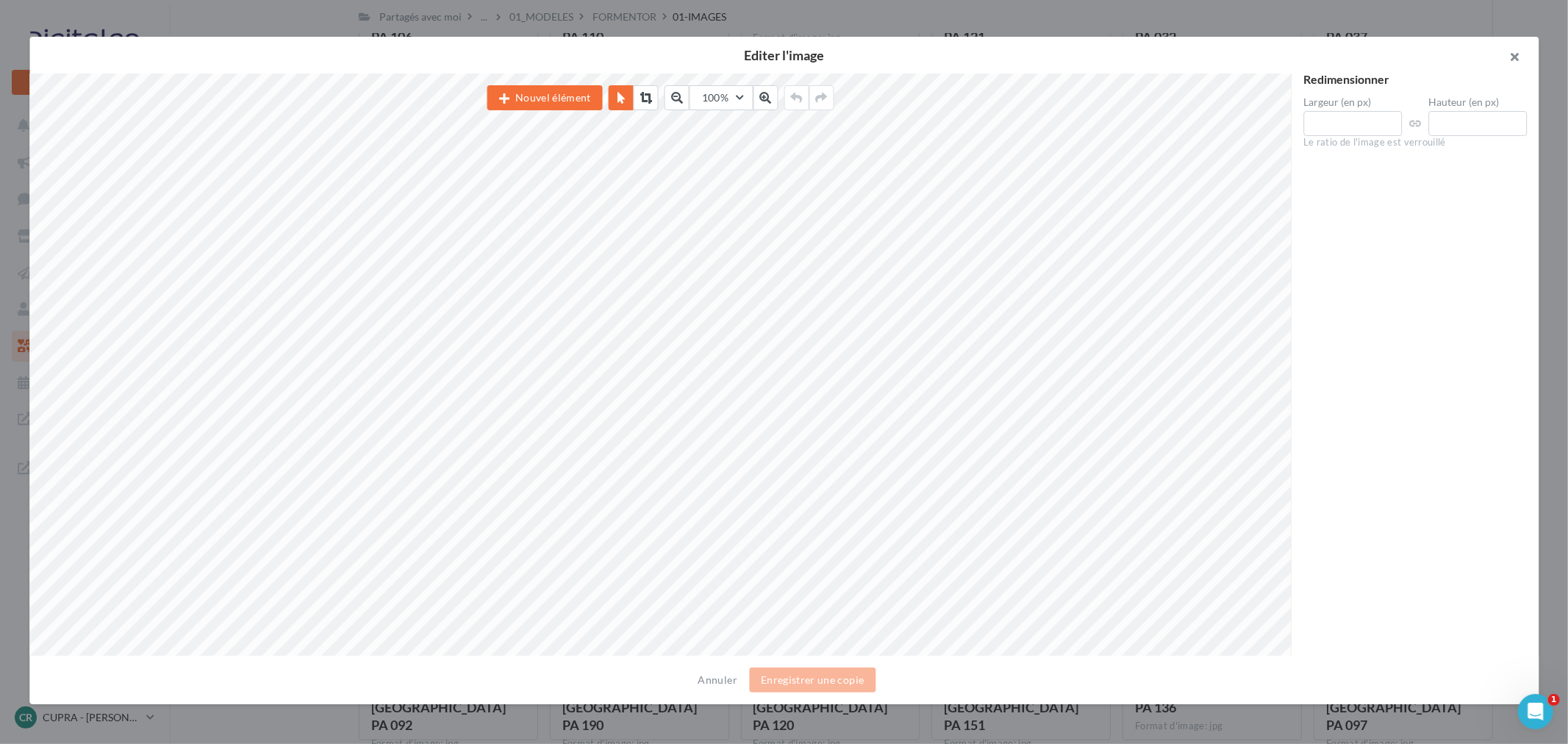
click at [1516, 56] on button "button" at bounding box center [1510, 58] width 58 height 44
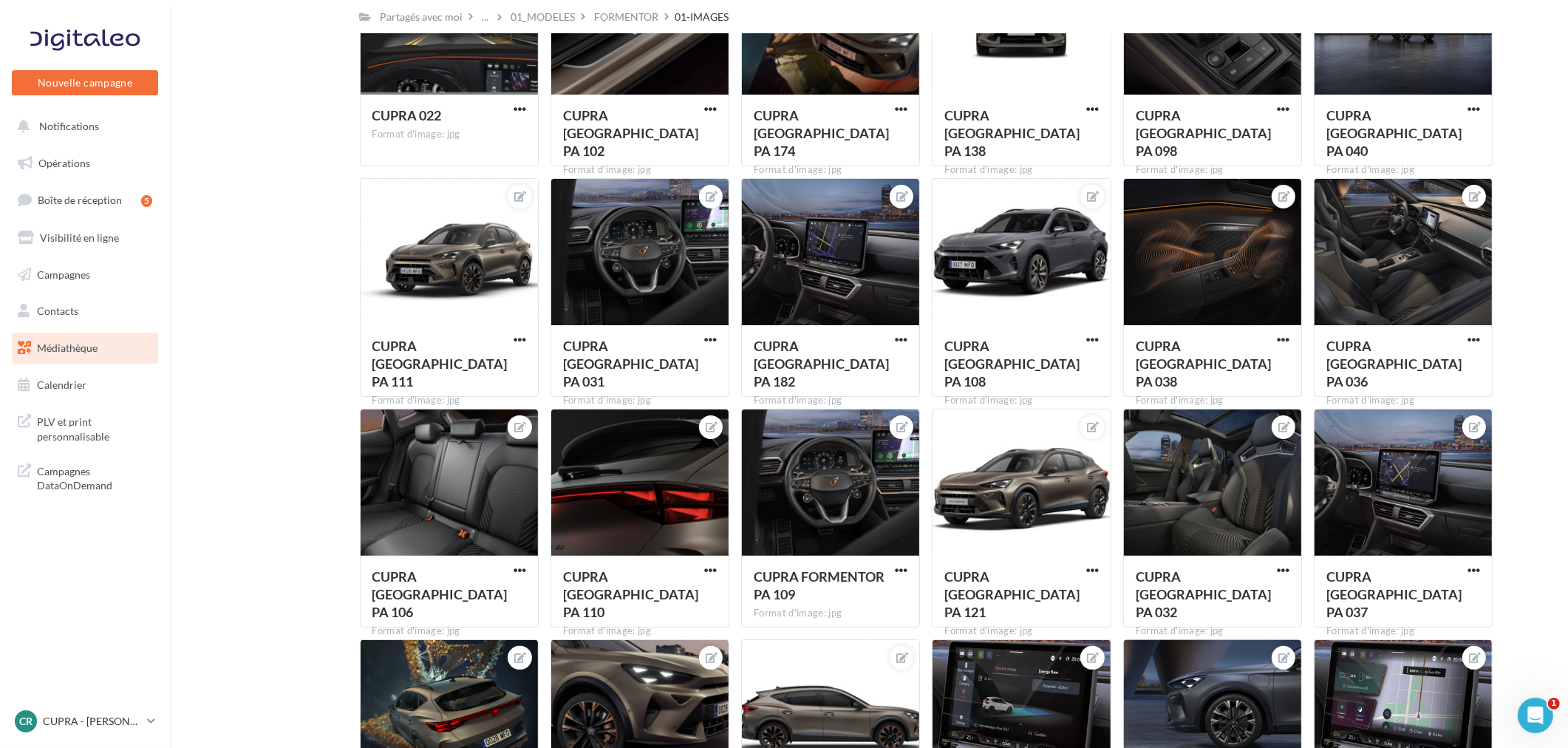
scroll to position [0, 0]
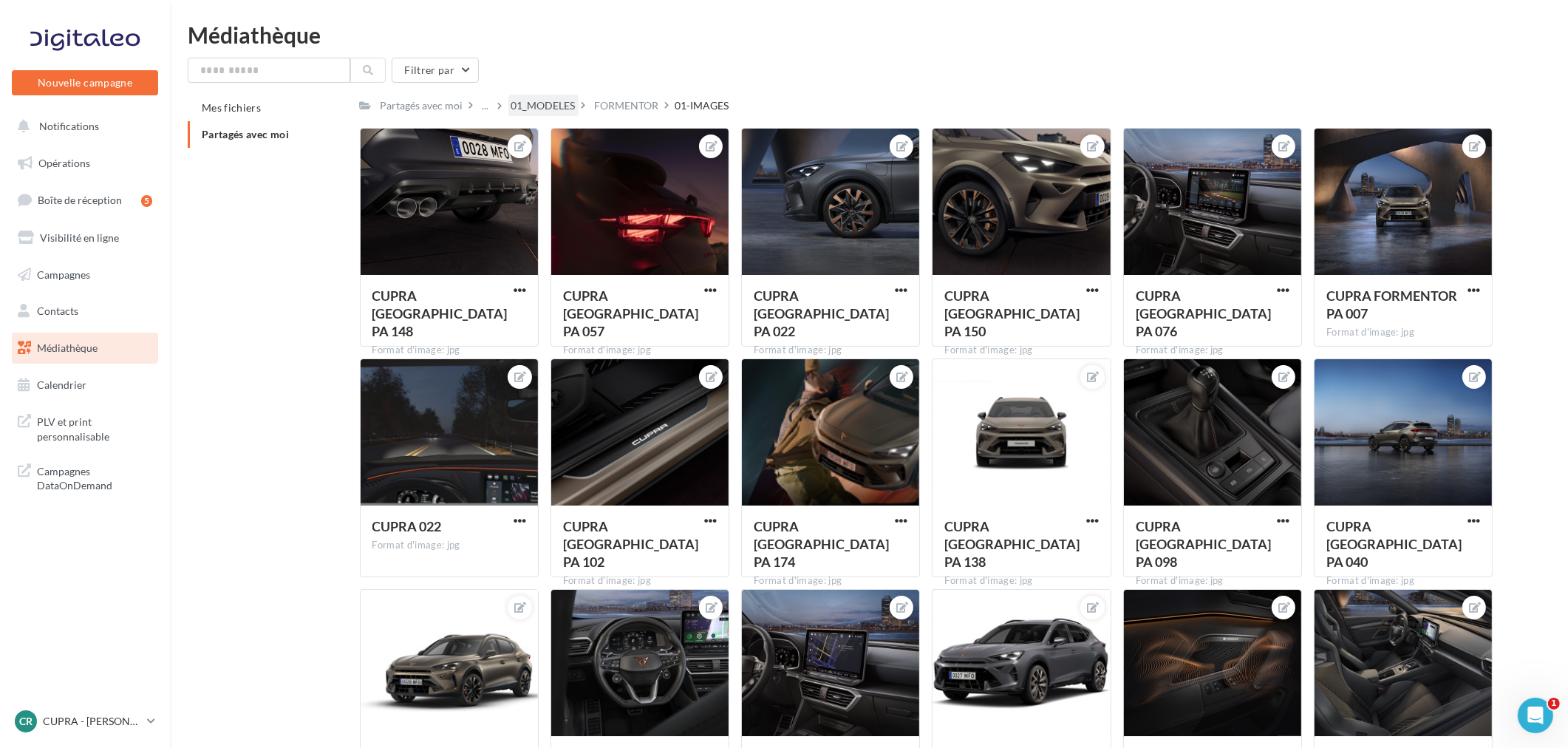
click at [542, 100] on div "01_MODELES" at bounding box center [544, 106] width 64 height 15
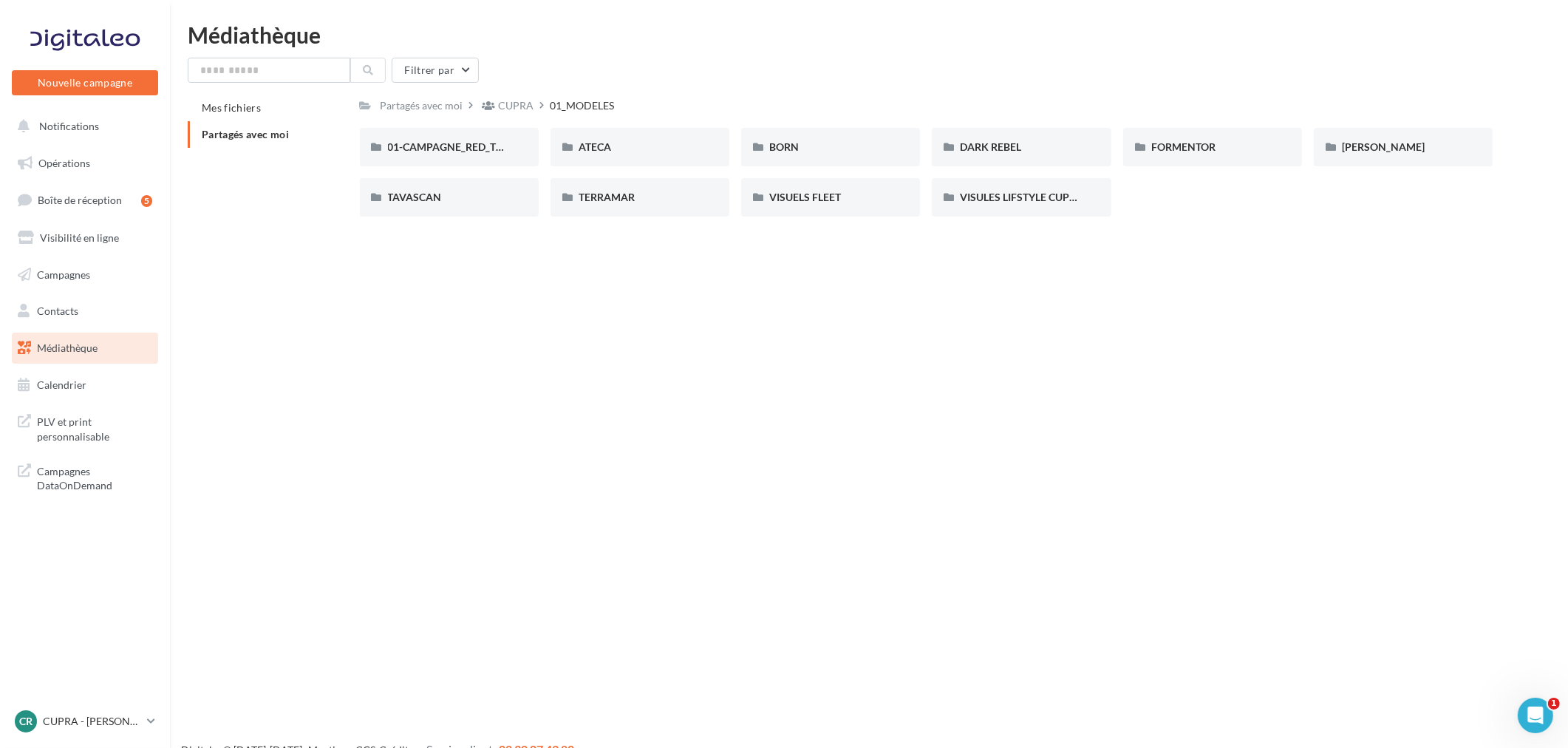
click at [235, 150] on div "Mes fichiers Partagés avec moi" at bounding box center [274, 127] width 172 height 65
click at [240, 140] on li "Partagés avec moi" at bounding box center [267, 135] width 160 height 27
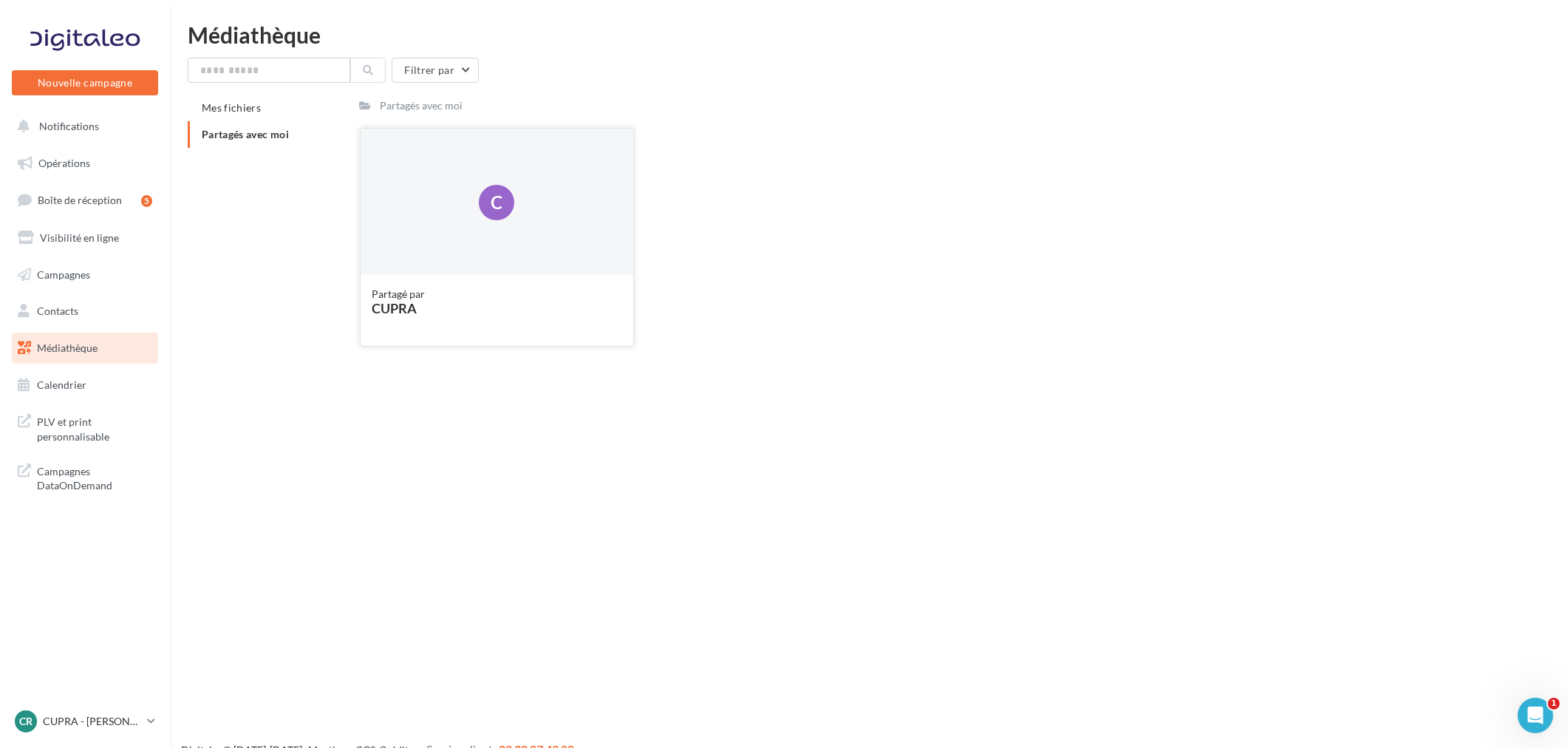
click at [556, 233] on div "C" at bounding box center [497, 203] width 274 height 148
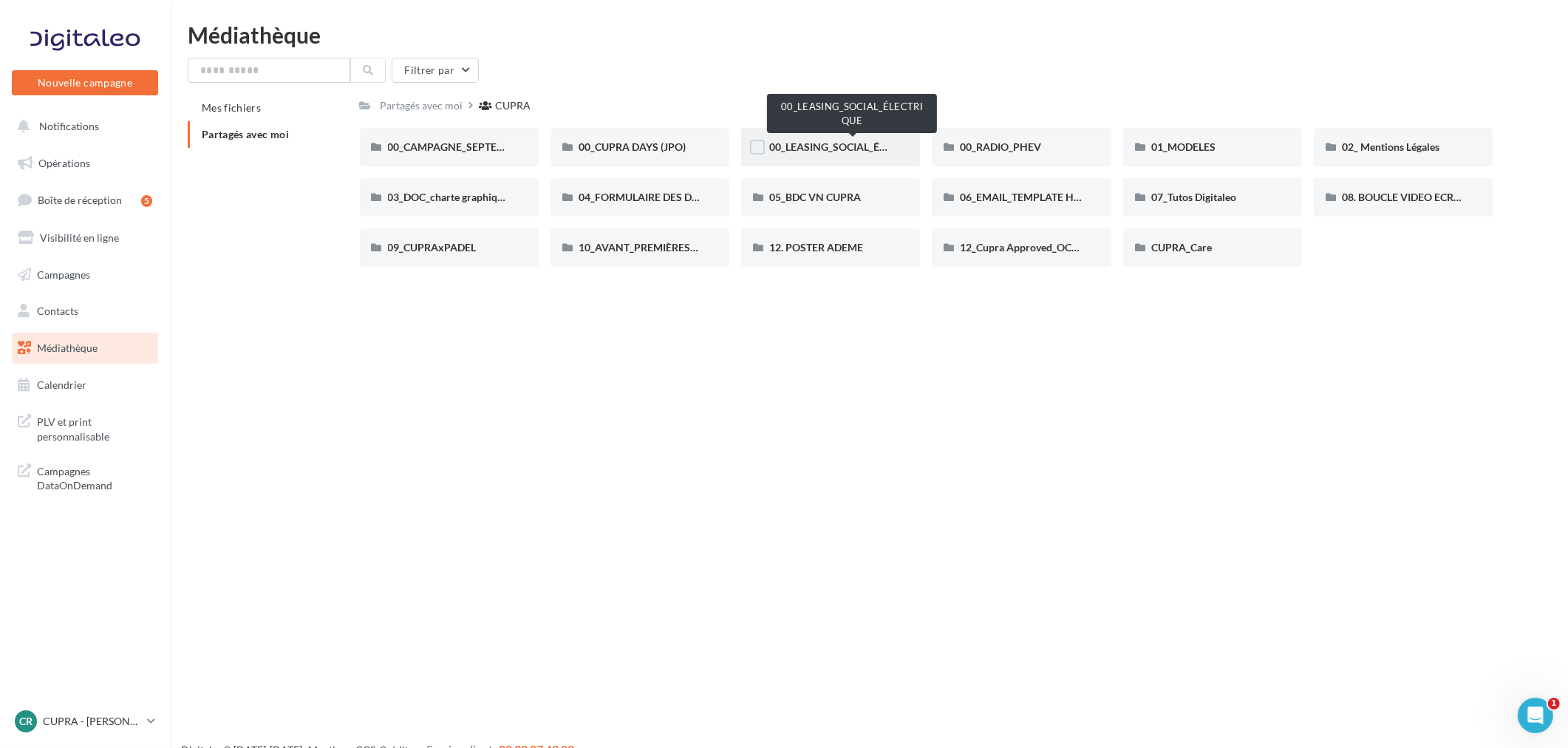
click at [860, 145] on span "00_LEASING_SOCIAL_ÉLECTRIQUE" at bounding box center [852, 146] width 165 height 12
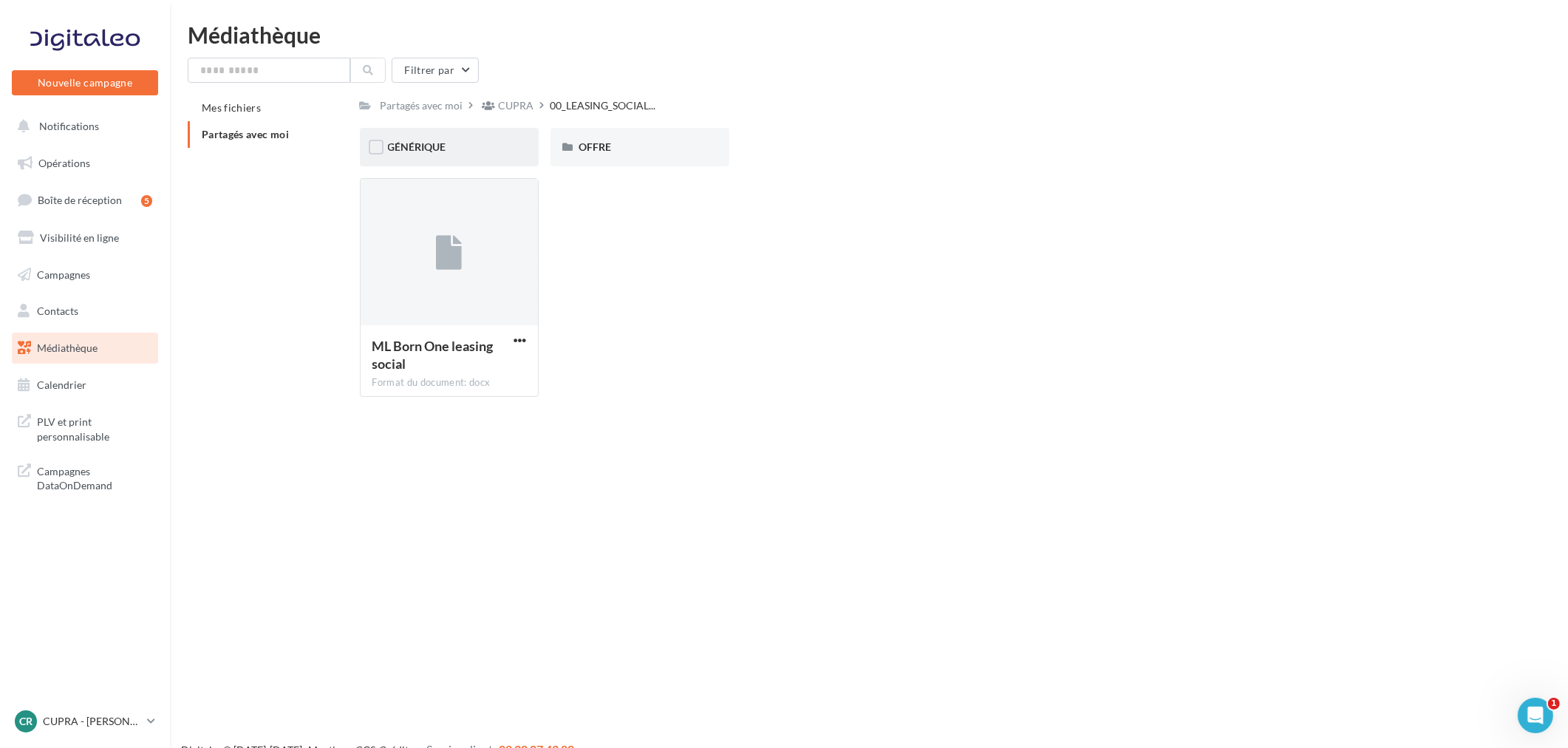
click at [485, 143] on div "GÉNÉRIQUE" at bounding box center [448, 147] width 122 height 15
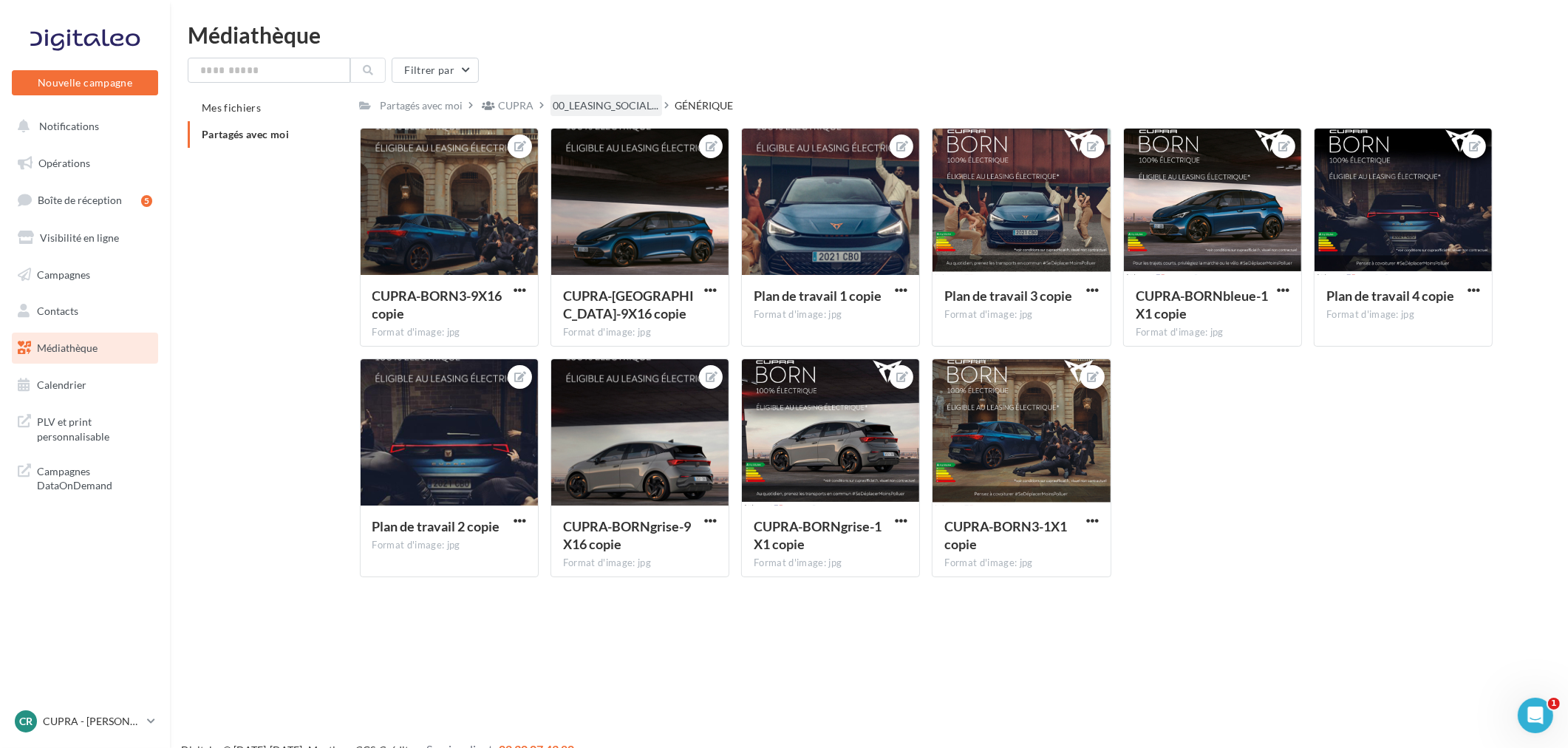
click at [622, 96] on div "00_LEASING_SOCIAL..." at bounding box center [606, 105] width 112 height 22
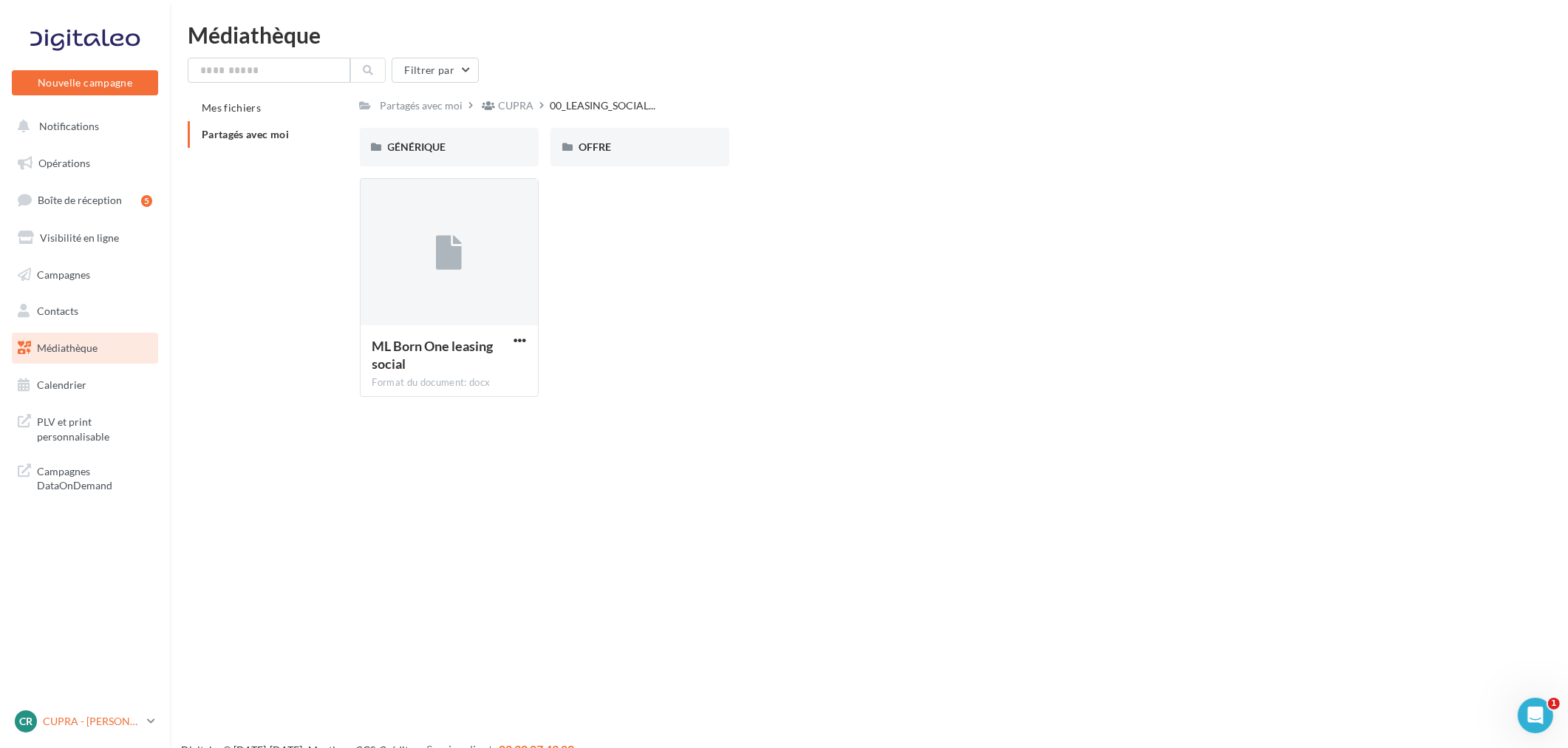
click at [119, 710] on div "CR CUPRA - RUEIL MALMAISON cupra_rueil" at bounding box center [78, 721] width 126 height 22
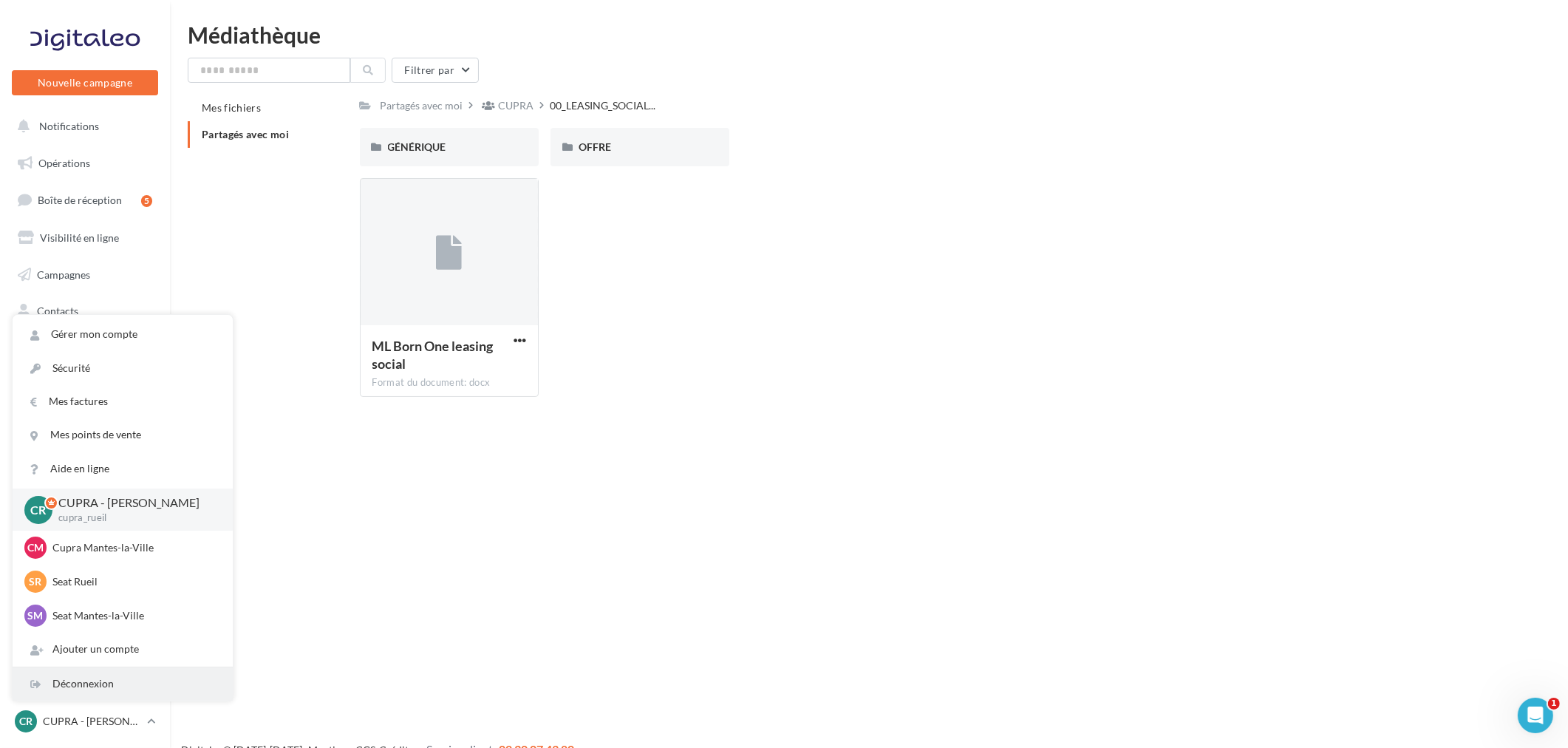
click at [106, 680] on div "Déconnexion" at bounding box center [122, 684] width 220 height 33
